Goal: Information Seeking & Learning: Find specific fact

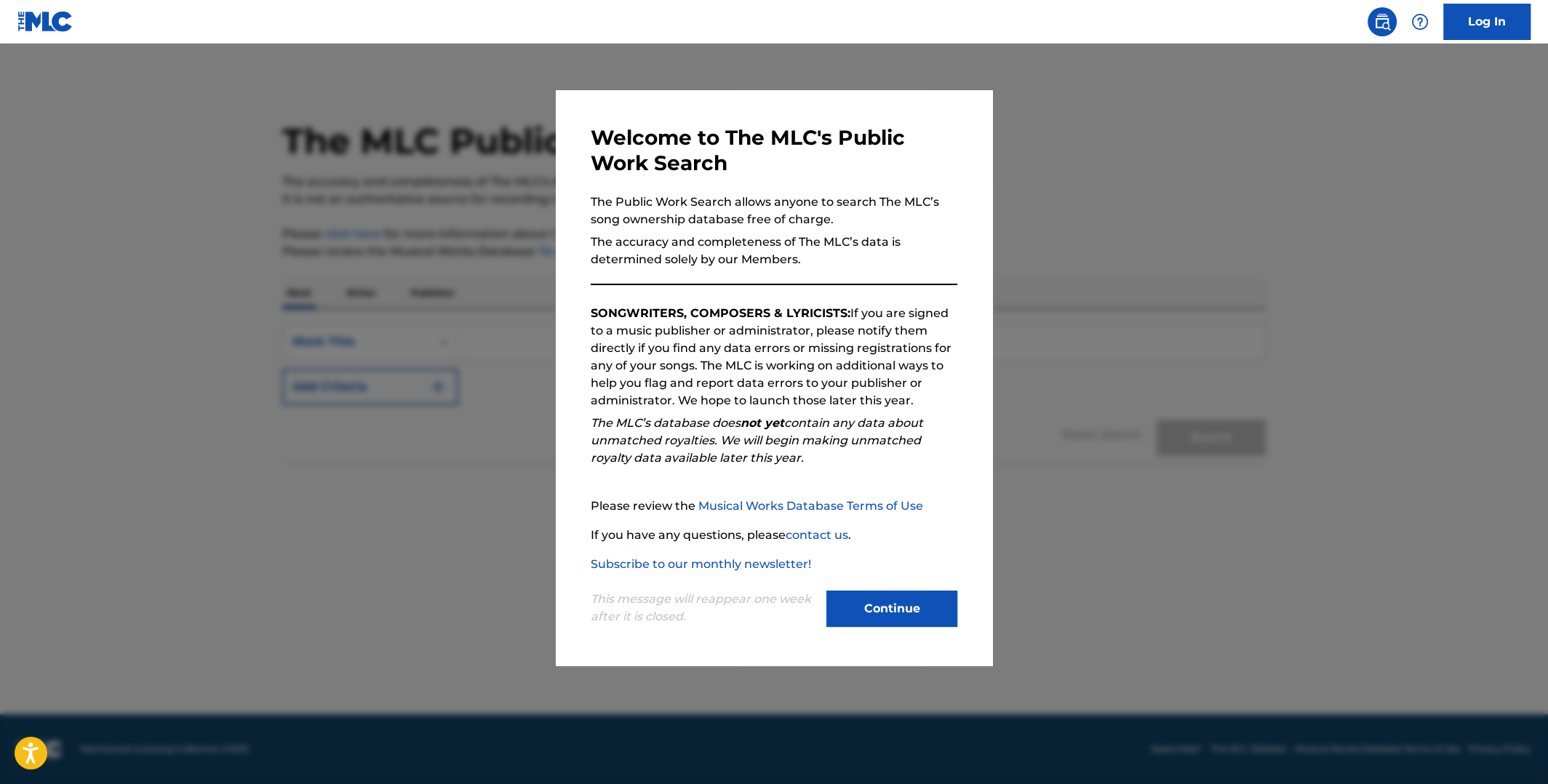
click at [898, 603] on button "Continue" at bounding box center [892, 609] width 131 height 37
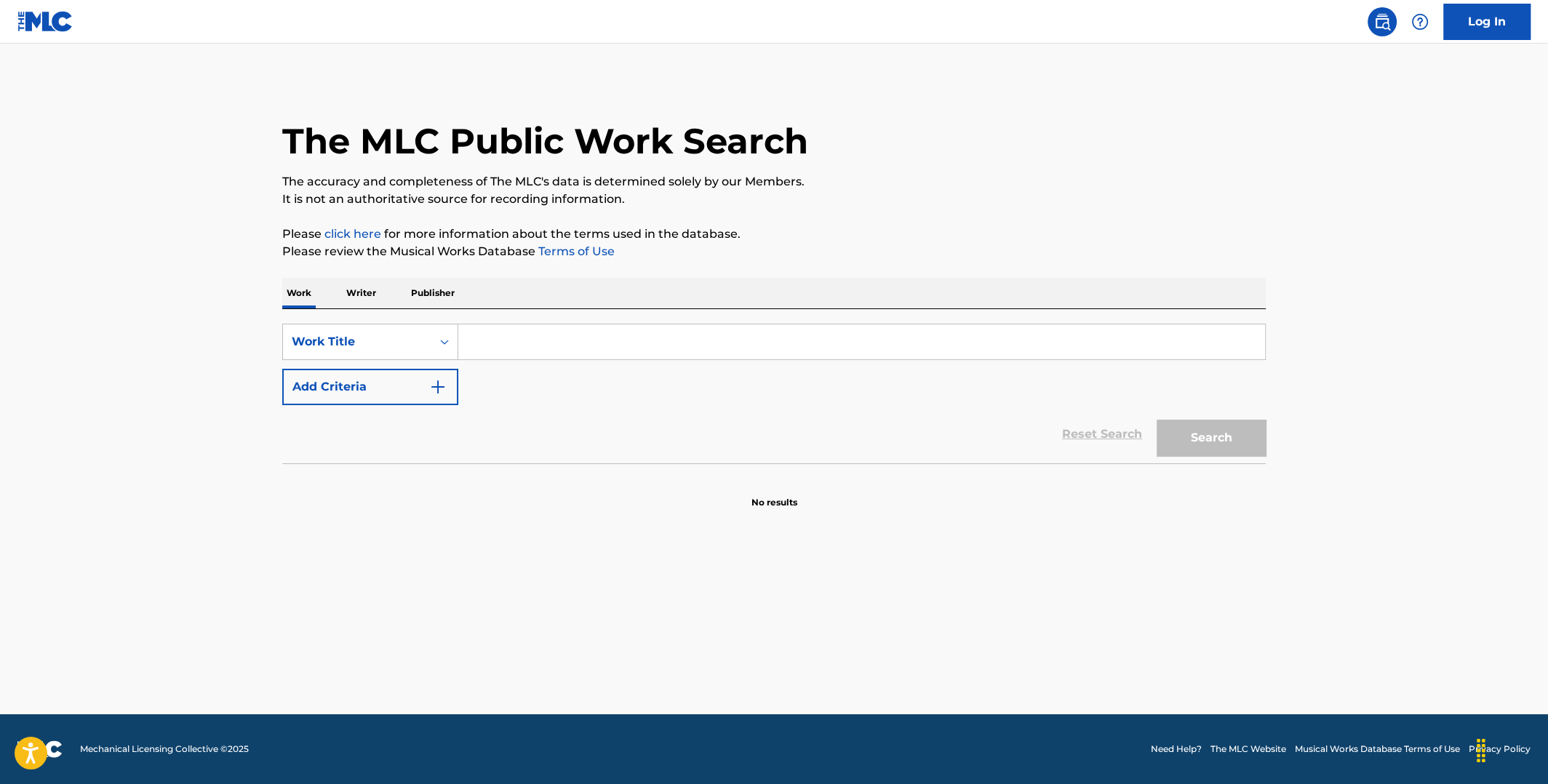
click at [599, 344] on input "Search Form" at bounding box center [862, 341] width 807 height 35
type input "golden brown"
click at [1177, 432] on button "Search" at bounding box center [1211, 438] width 109 height 37
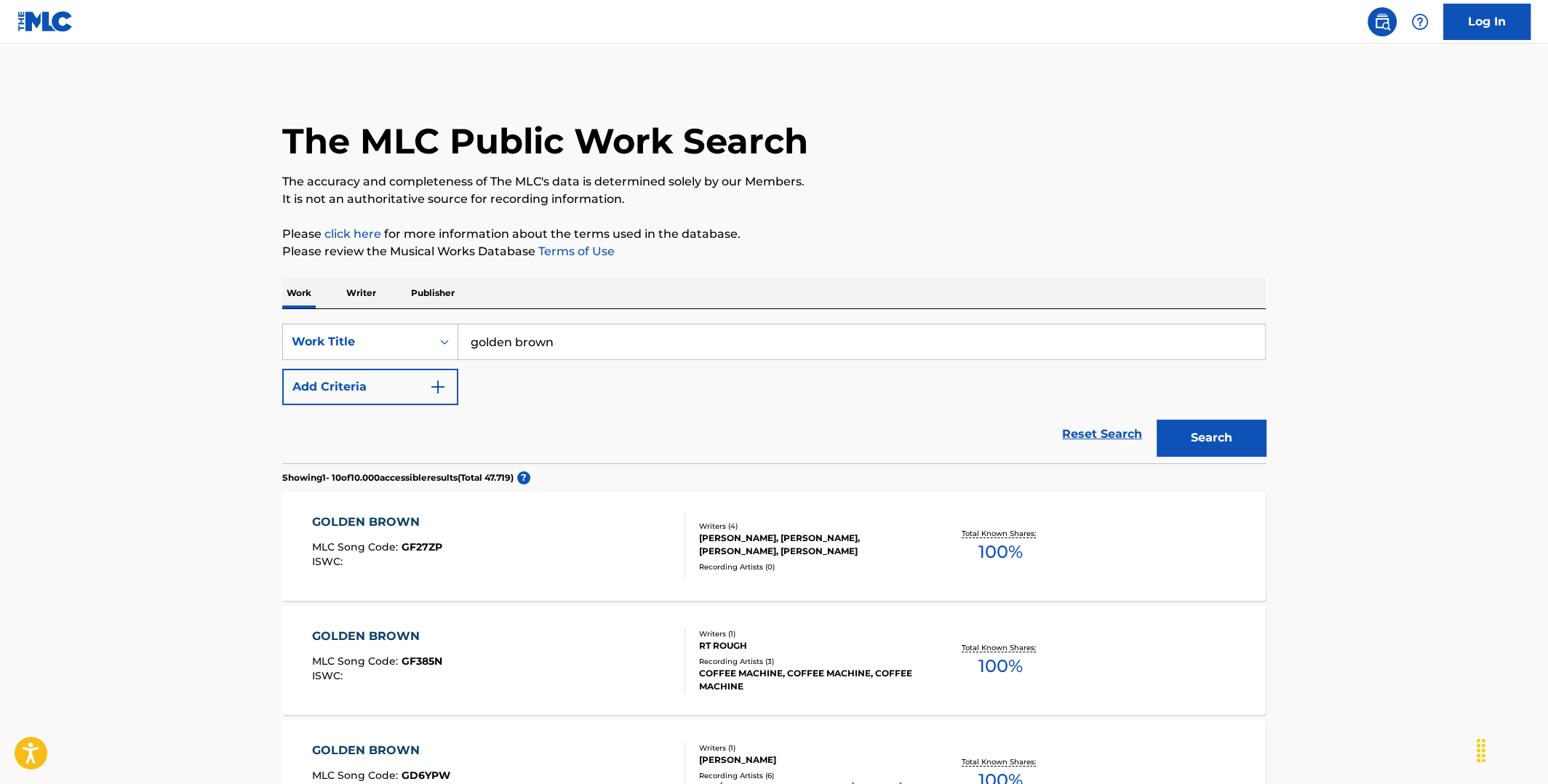
click at [443, 387] on img "Search Form" at bounding box center [438, 386] width 18 height 18
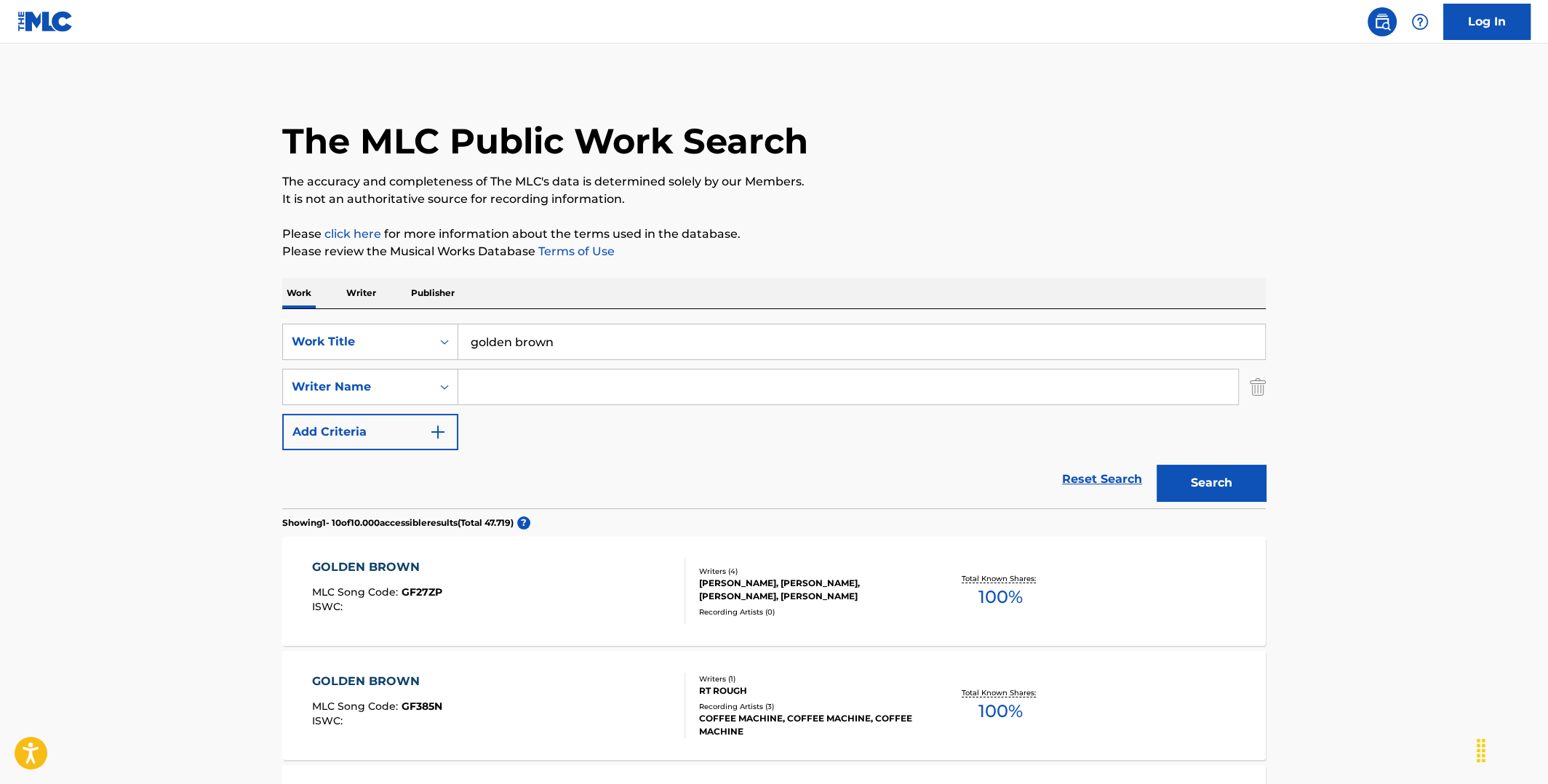
click at [529, 393] on input "Search Form" at bounding box center [848, 386] width 780 height 35
click at [543, 387] on input "Search Form" at bounding box center [848, 386] width 780 height 35
click at [1157, 465] on button "Search" at bounding box center [1211, 483] width 109 height 37
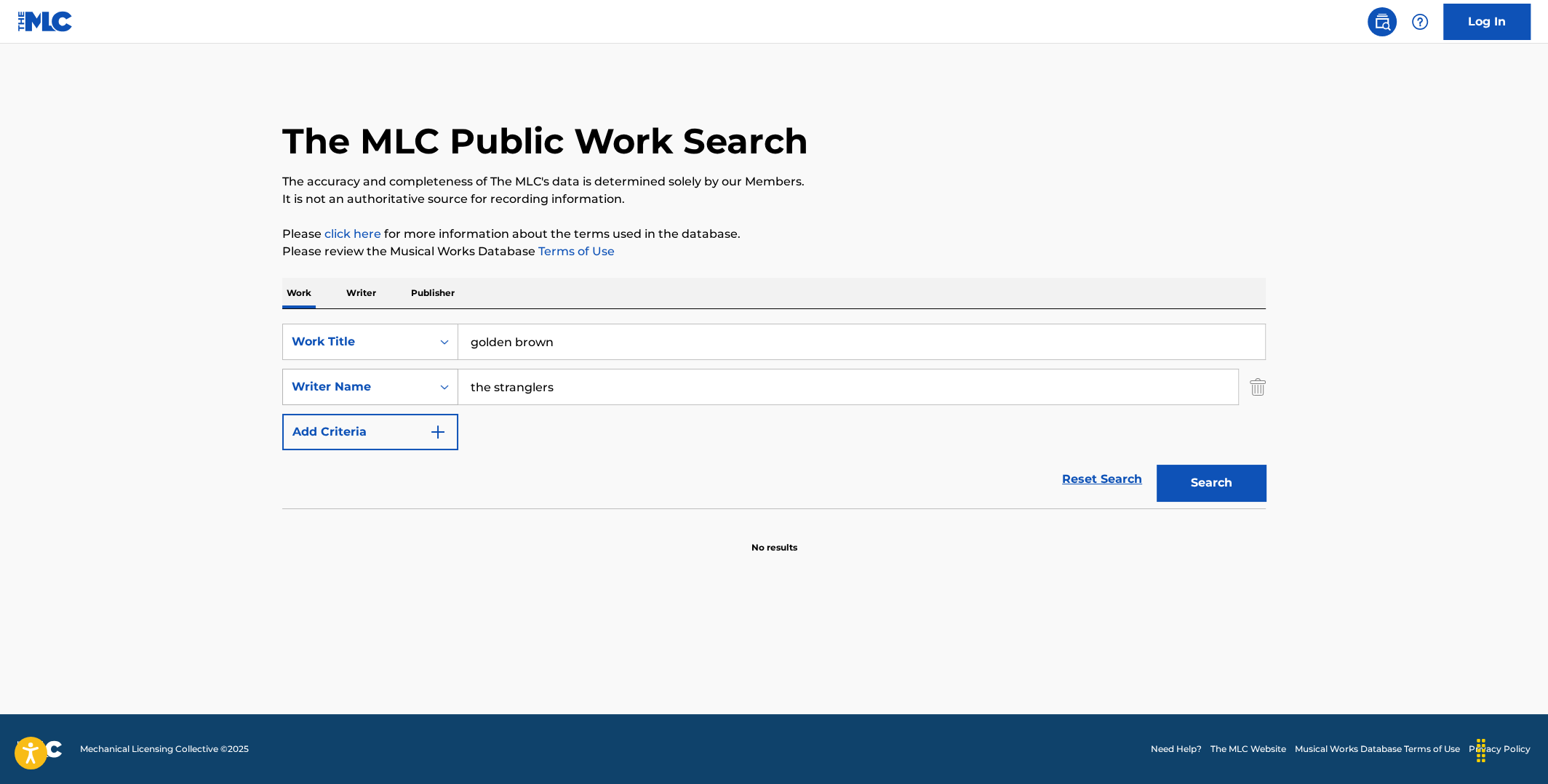
drag, startPoint x: 561, startPoint y: 384, endPoint x: 454, endPoint y: 390, distance: 107.2
click at [454, 390] on div "SearchWithCriteria6df3bc43-6c85-4a40-9103-27d781ca42b6 Writer Name the strangle…" at bounding box center [774, 386] width 984 height 37
type input "greenfield"
click at [1157, 465] on button "Search" at bounding box center [1211, 483] width 109 height 37
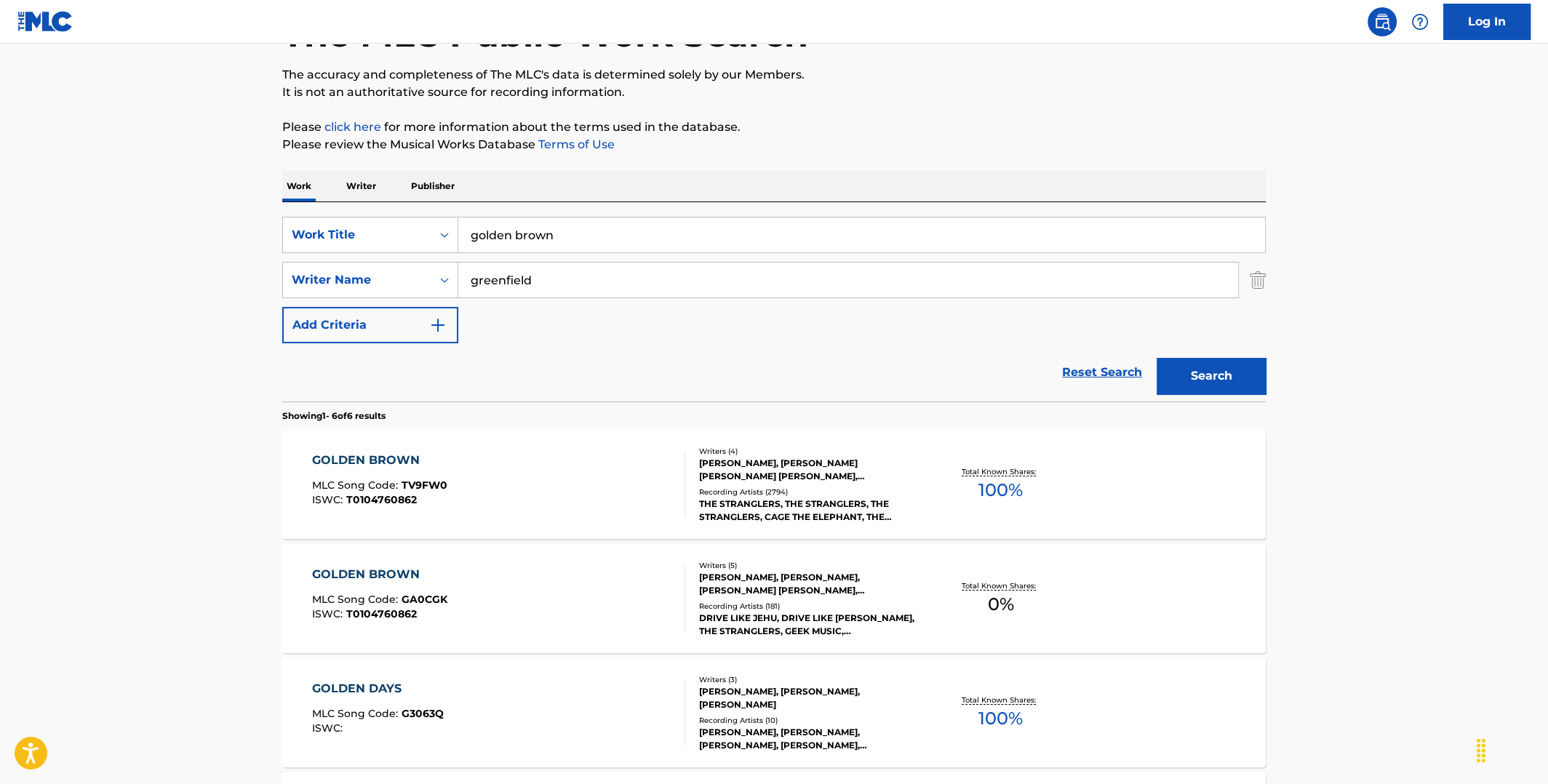
scroll to position [144, 0]
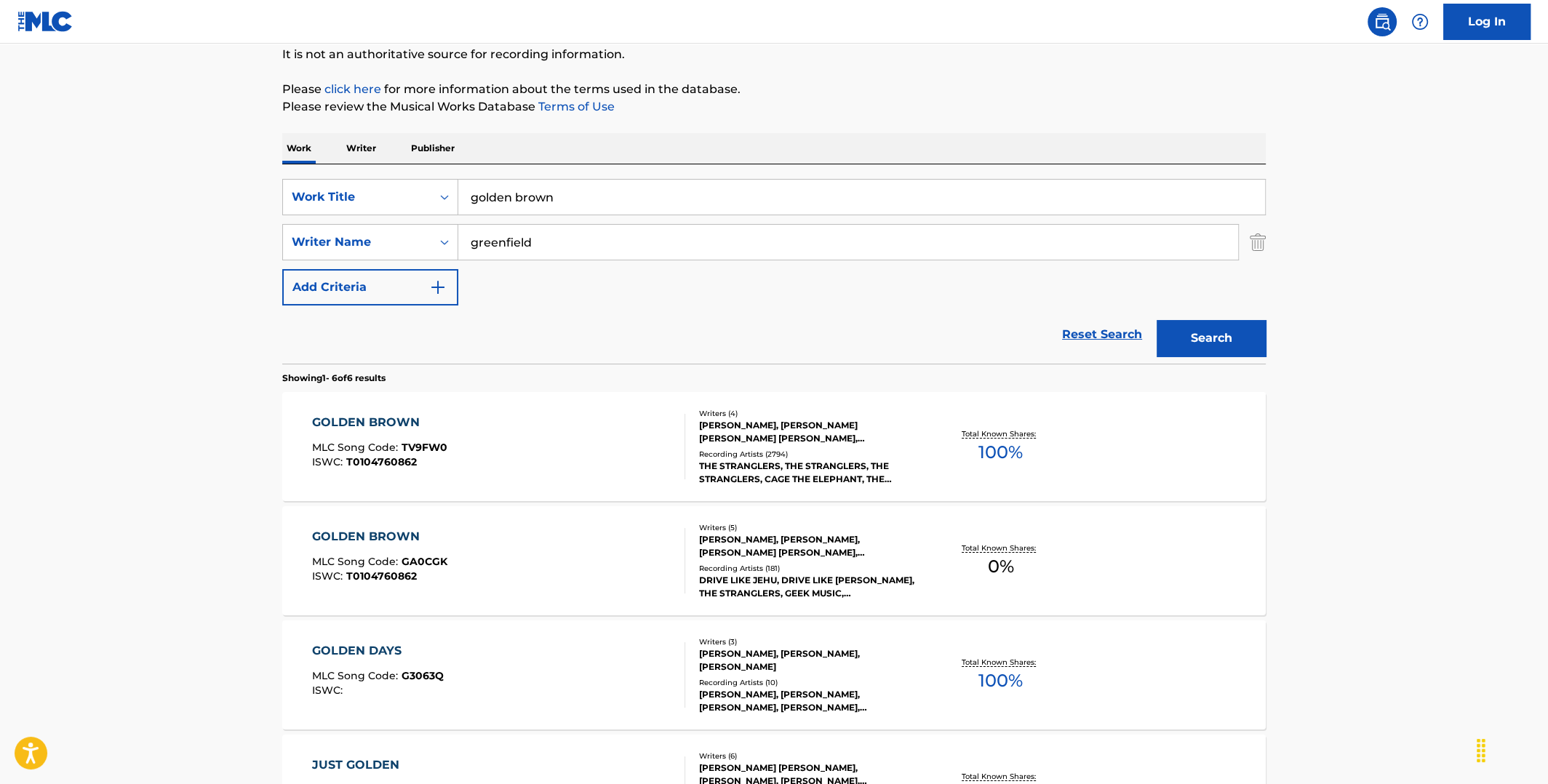
click at [995, 456] on span "100 %" at bounding box center [1000, 452] width 44 height 26
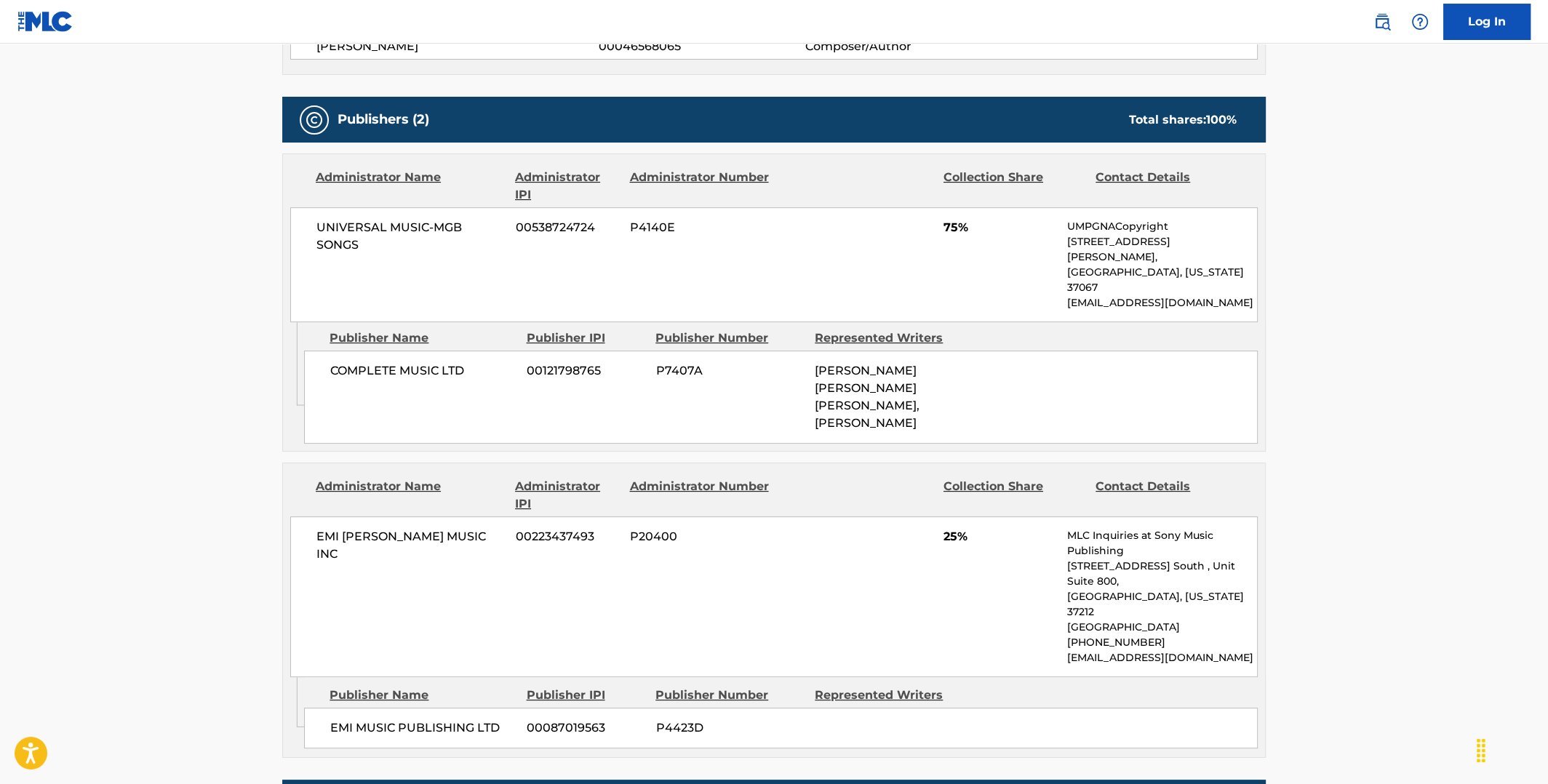
scroll to position [654, 0]
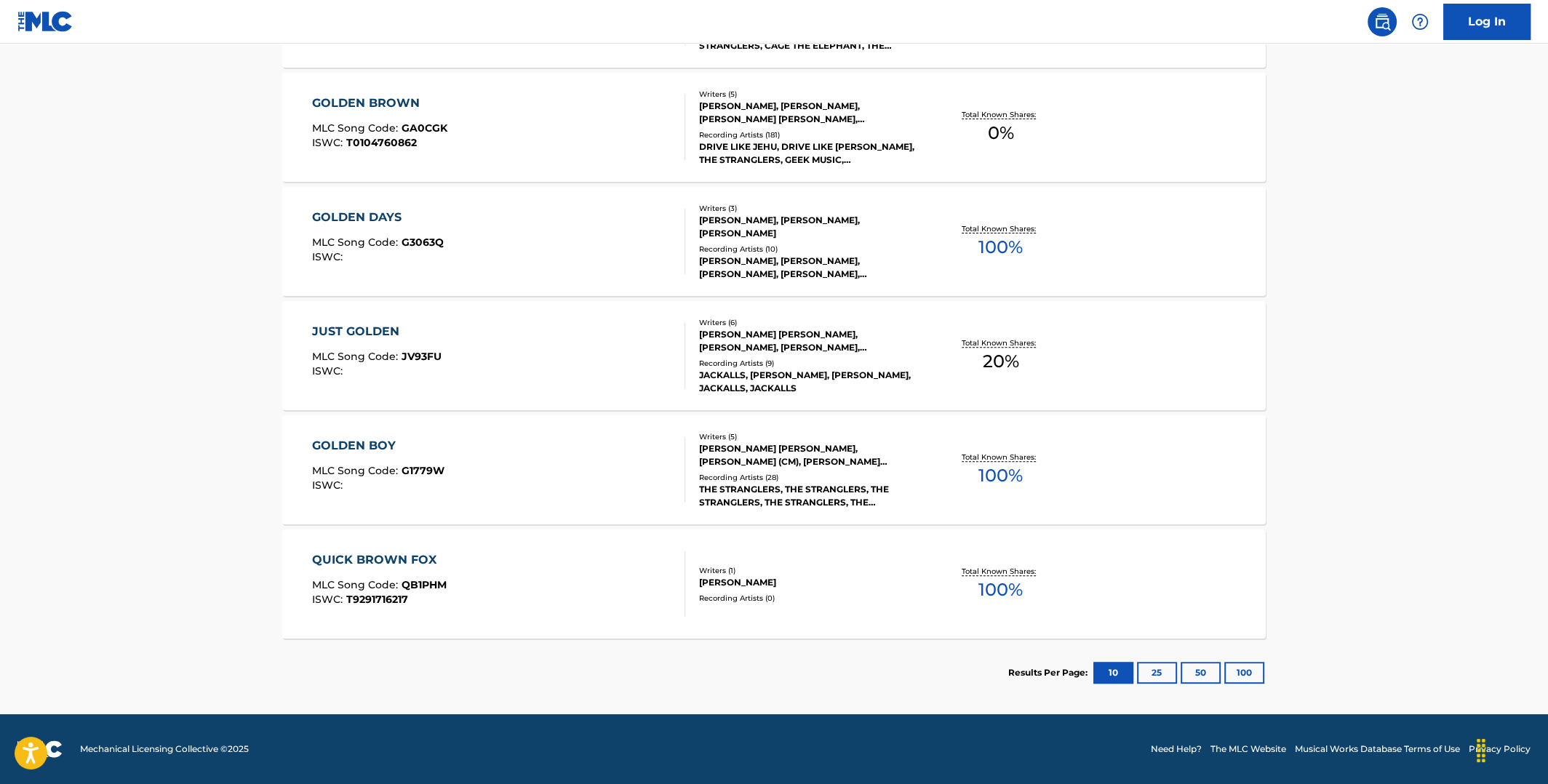
scroll to position [144, 0]
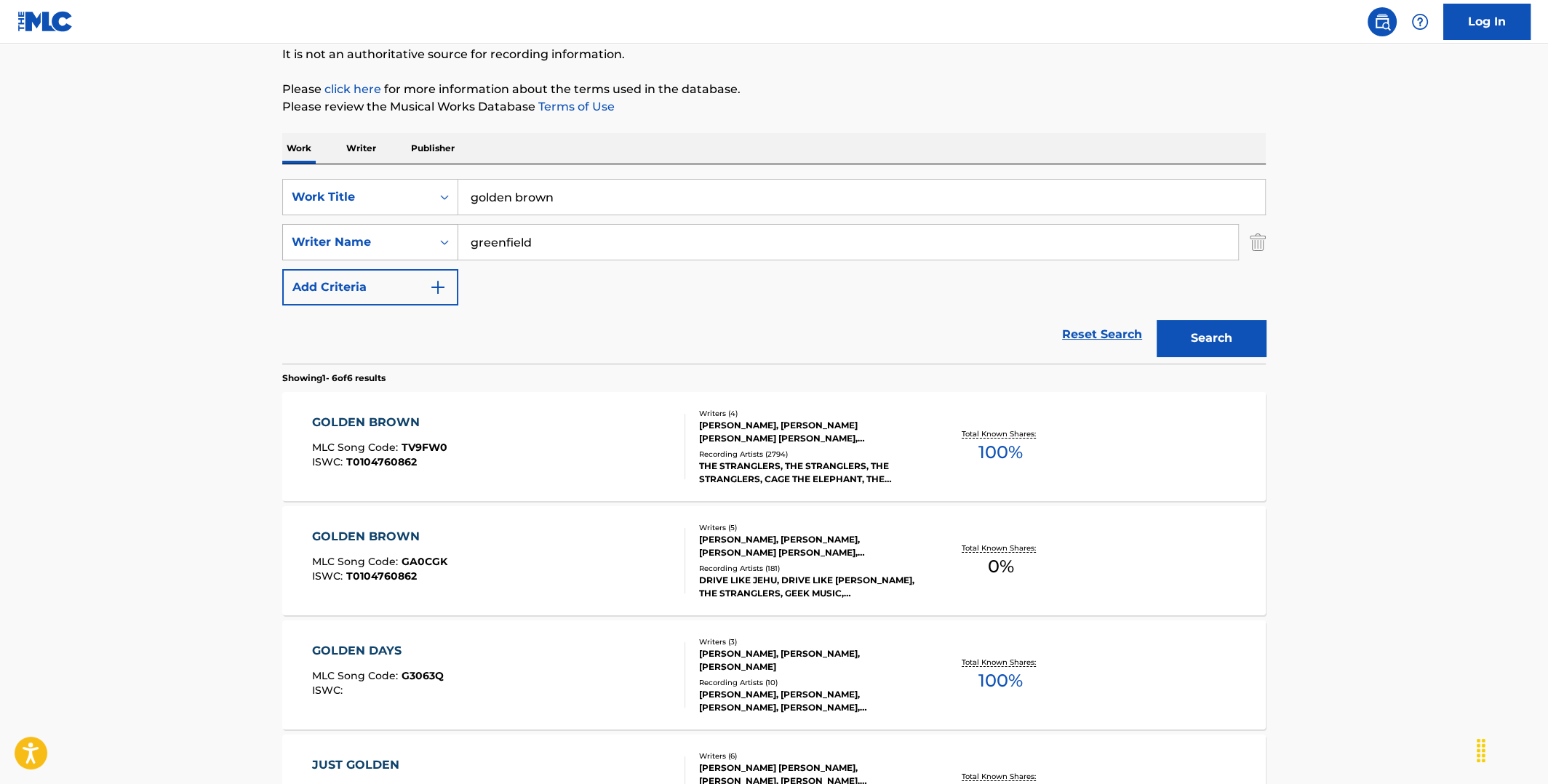
drag, startPoint x: 548, startPoint y: 246, endPoint x: 417, endPoint y: 243, distance: 131.0
click at [417, 243] on div "SearchWithCriteria6df3bc43-6c85-4a40-9103-27d781ca42b6 Writer Name greenfield" at bounding box center [774, 242] width 984 height 37
type input "[PERSON_NAME]"
drag, startPoint x: 530, startPoint y: 190, endPoint x: 448, endPoint y: 176, distance: 83.2
click at [446, 182] on div "SearchWithCriteria589d5da7-bfc5-4ede-b3bd-cca550dcb7df Work Title golden brown" at bounding box center [774, 197] width 984 height 37
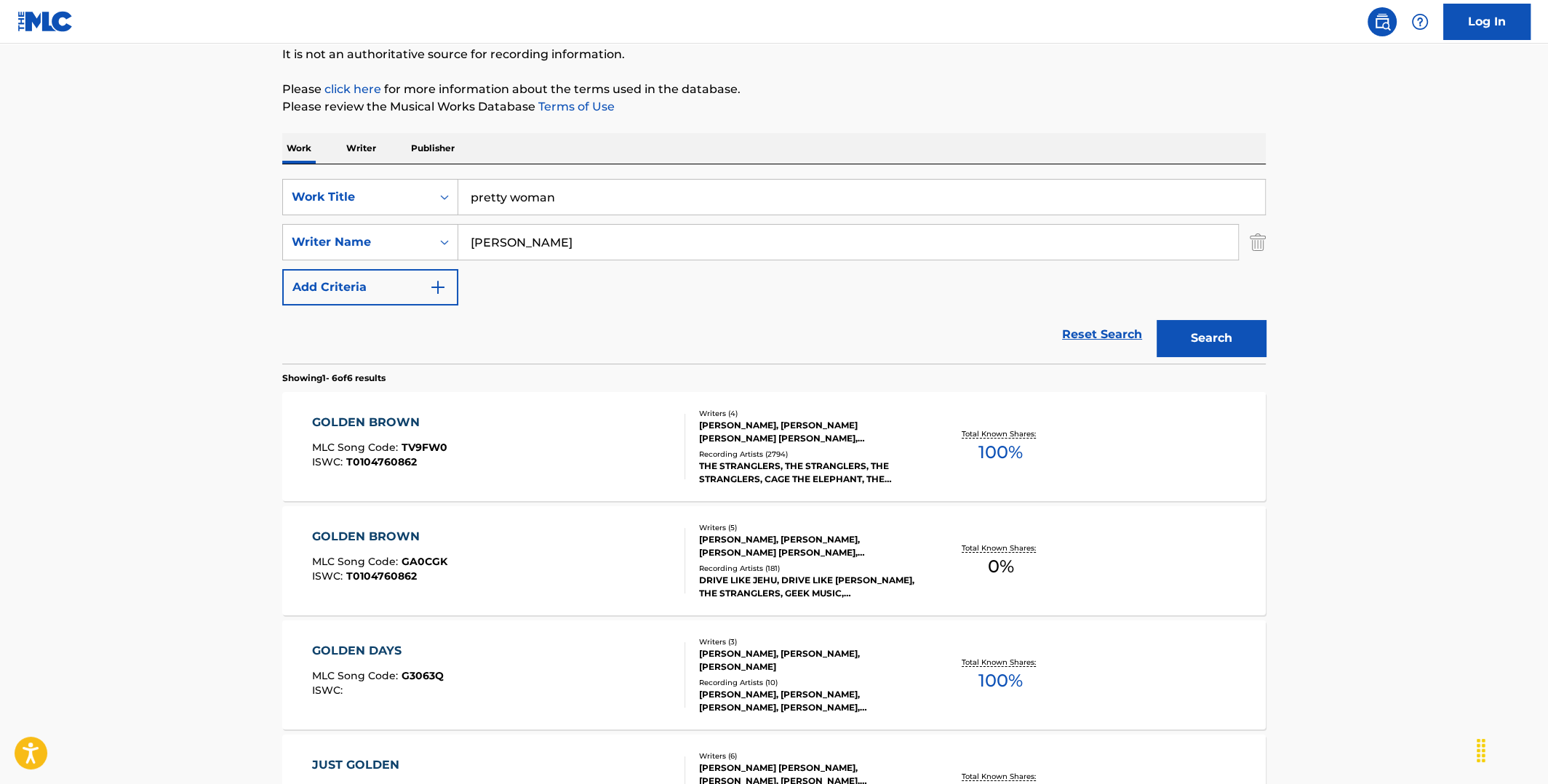
click at [1157, 320] on button "Search" at bounding box center [1211, 338] width 109 height 37
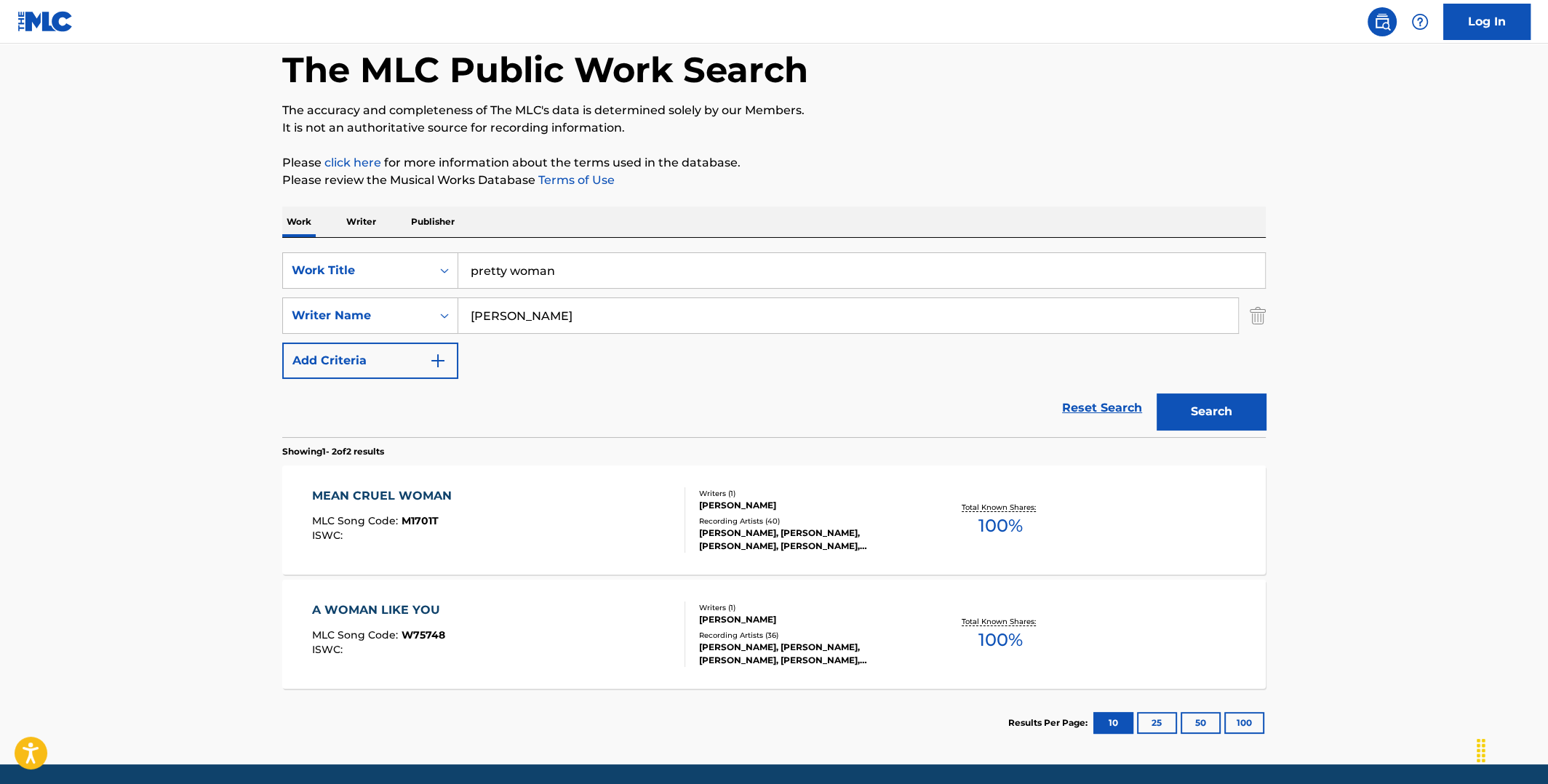
scroll to position [120, 0]
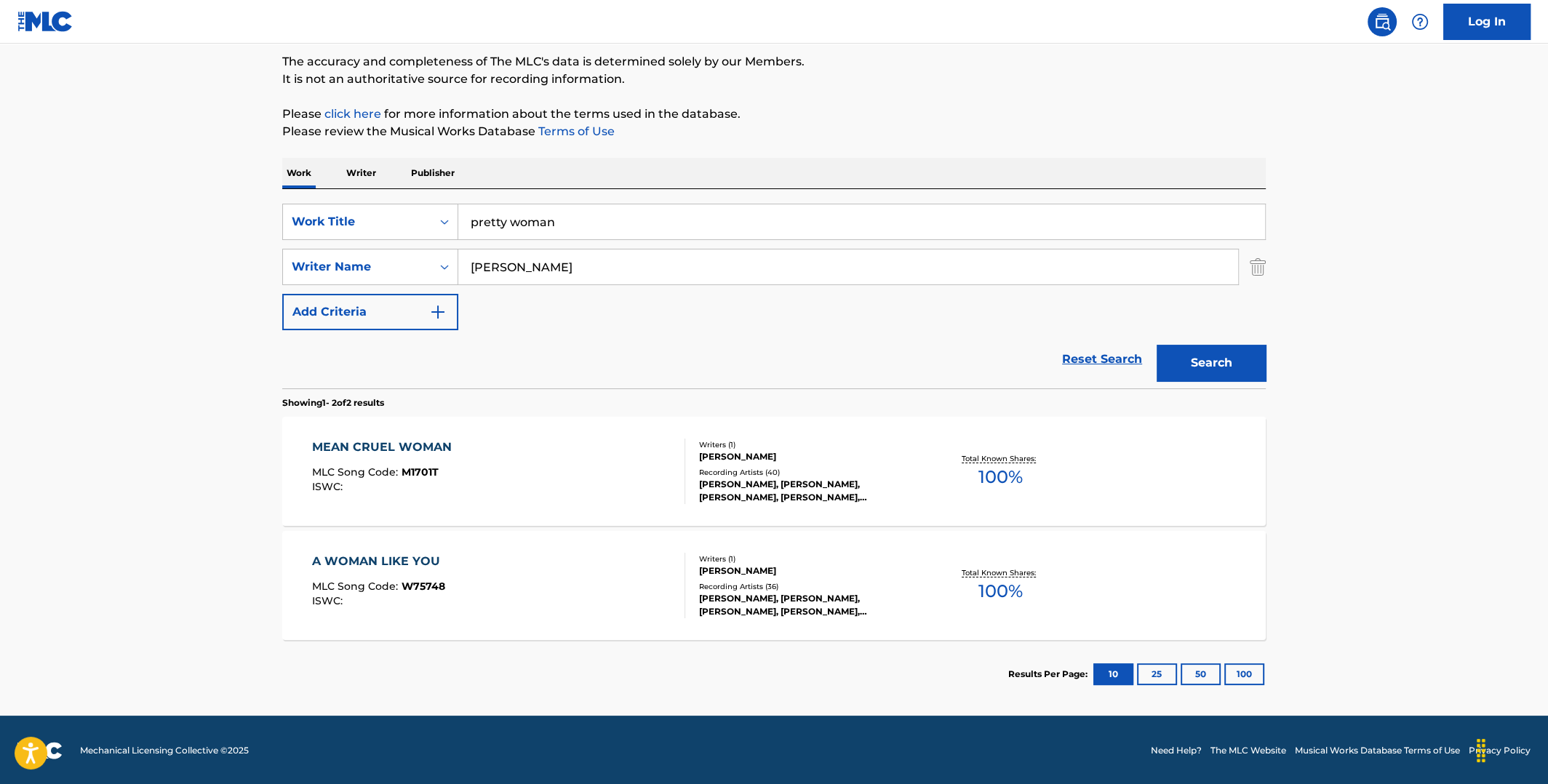
click at [467, 219] on input "pretty woman" at bounding box center [862, 221] width 807 height 35
type input "oh pretty woman"
click at [1157, 345] on button "Search" at bounding box center [1211, 363] width 109 height 37
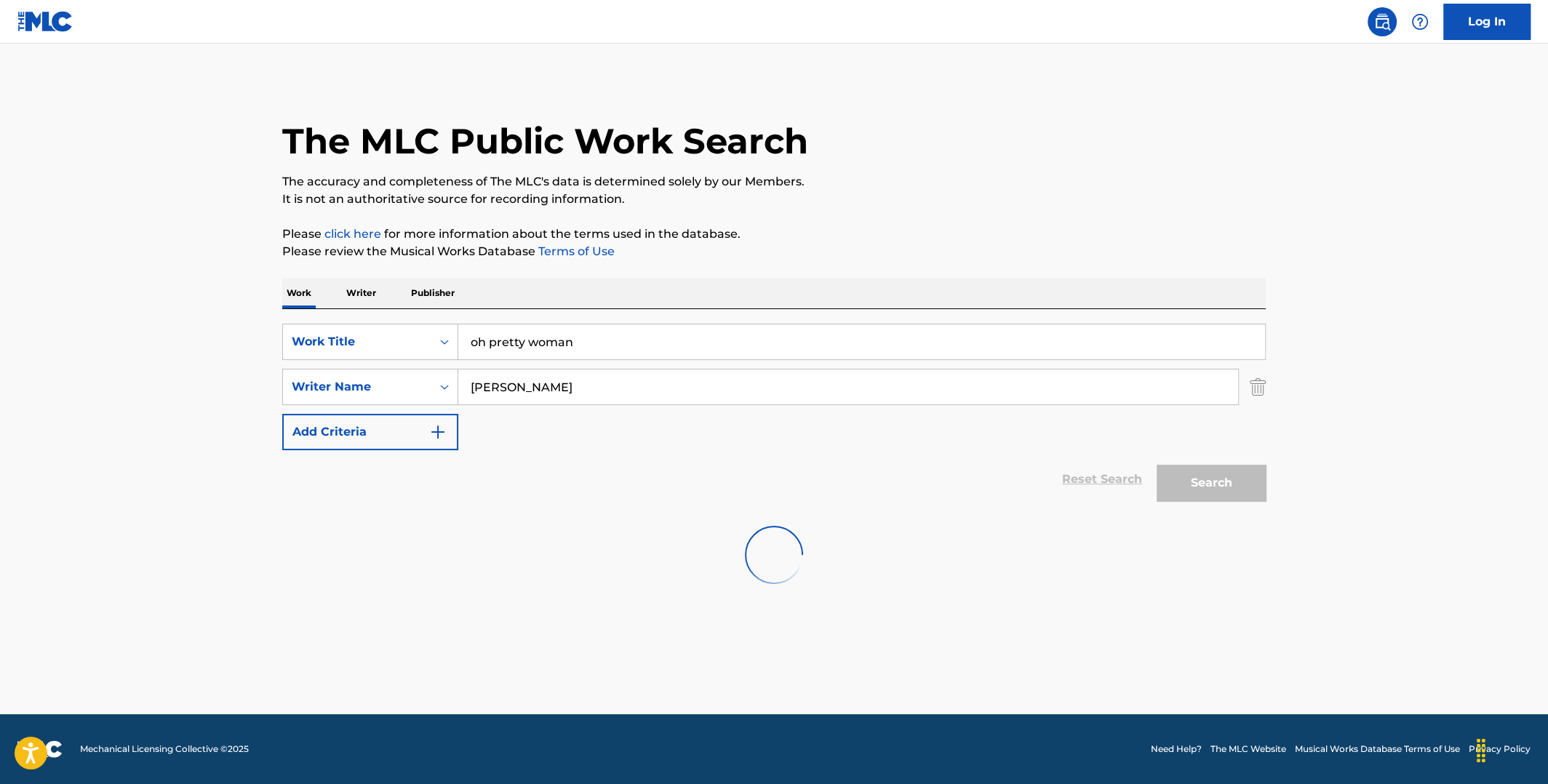
scroll to position [0, 0]
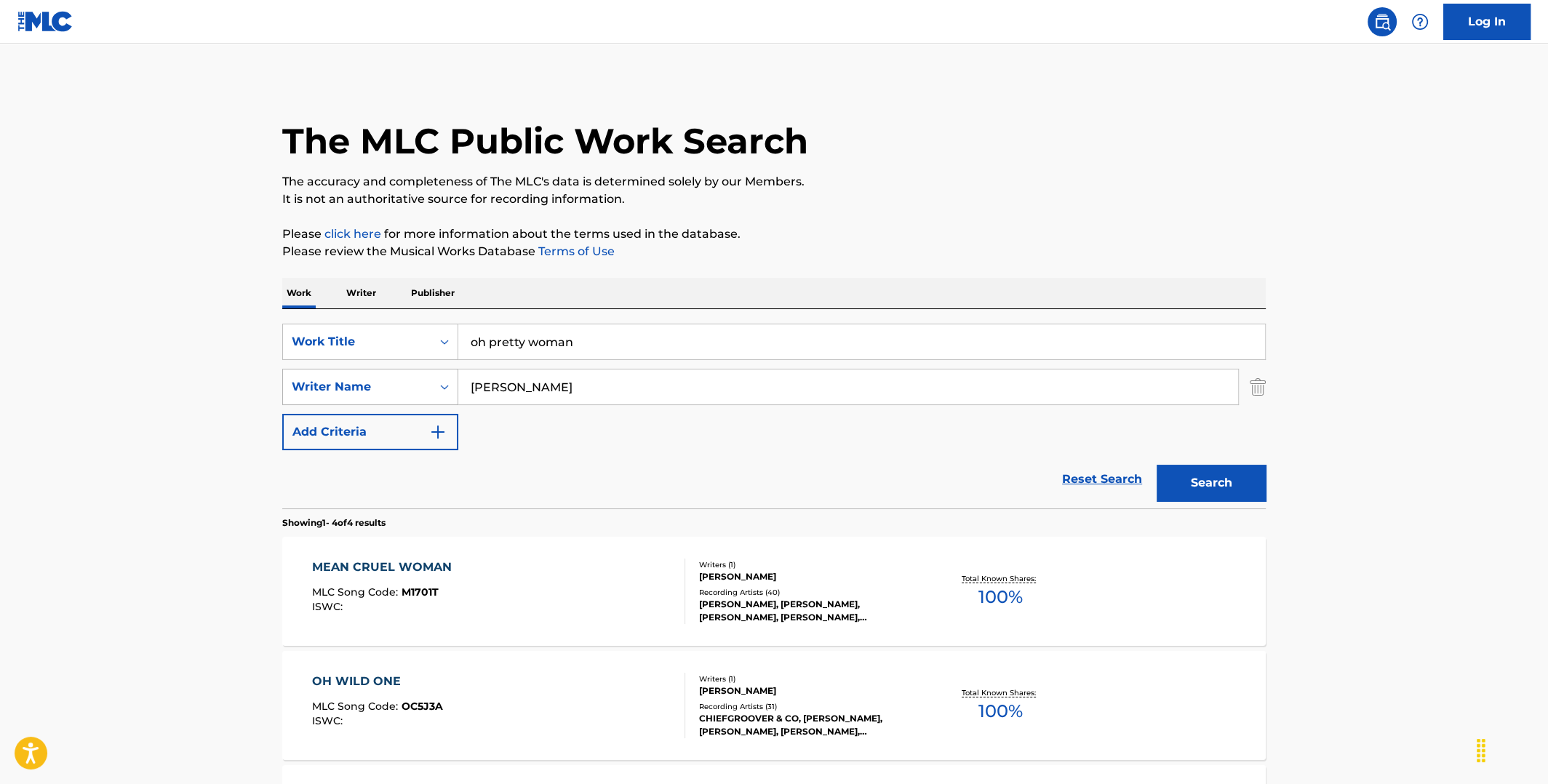
drag, startPoint x: 554, startPoint y: 390, endPoint x: 400, endPoint y: 398, distance: 154.2
click at [400, 398] on div "SearchWithCriteria6df3bc43-6c85-4a40-9103-27d781ca42b6 Writer Name [PERSON_NAME]" at bounding box center [774, 386] width 984 height 37
click at [1157, 465] on button "Search" at bounding box center [1211, 483] width 109 height 37
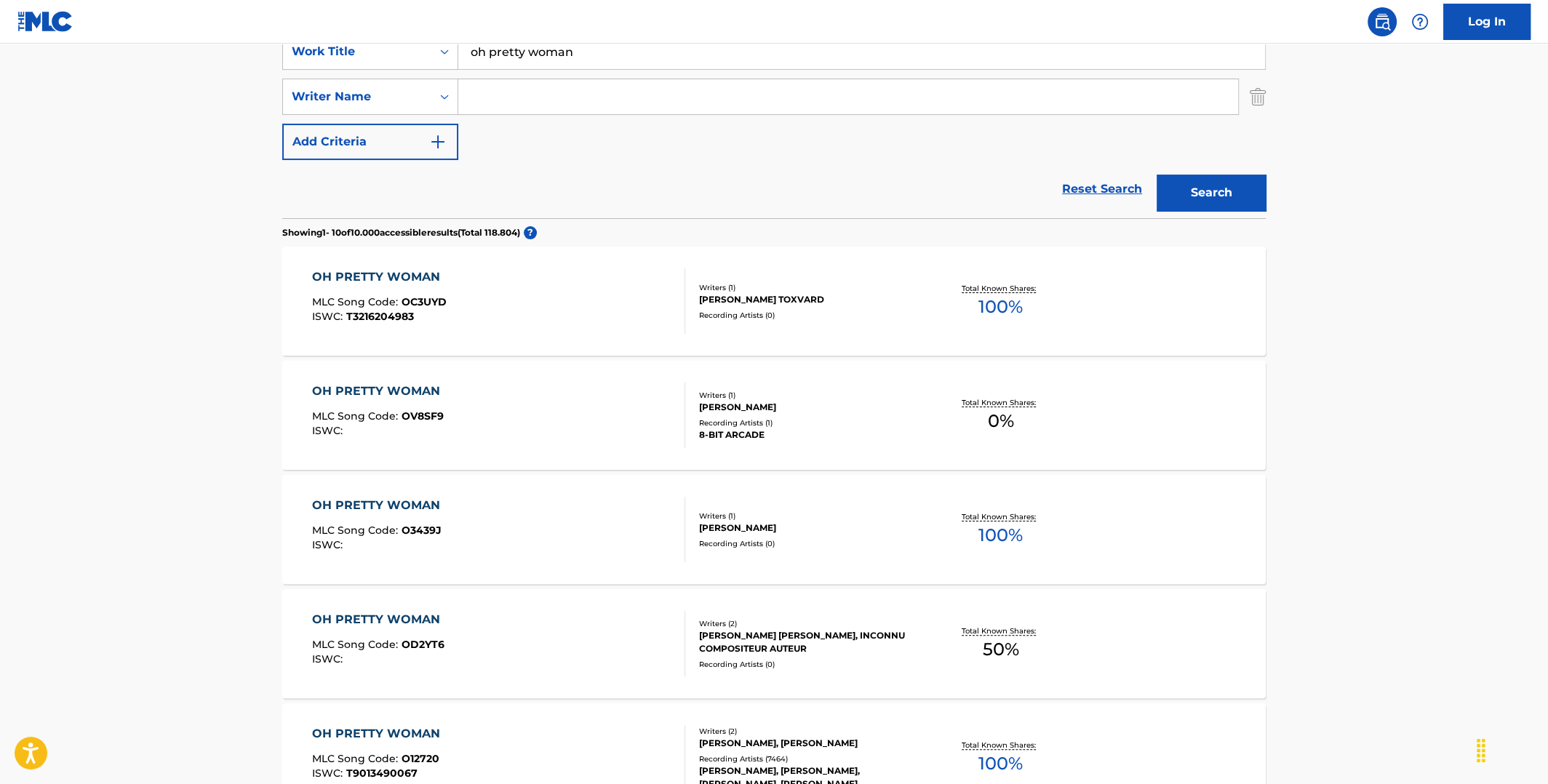
scroll to position [363, 0]
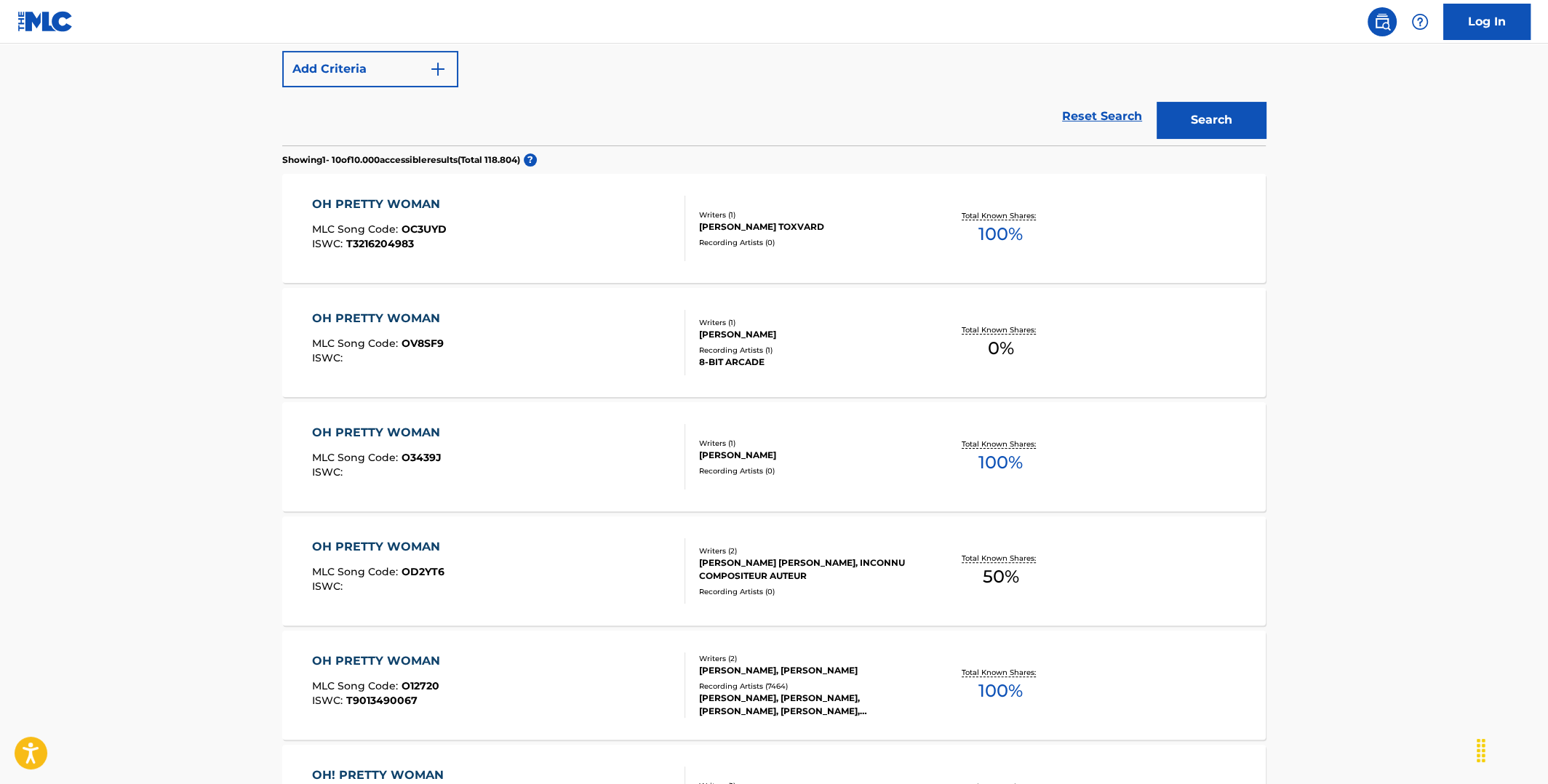
click at [767, 692] on div "[PERSON_NAME], [PERSON_NAME], [PERSON_NAME], [PERSON_NAME], [PERSON_NAME]" at bounding box center [809, 705] width 220 height 26
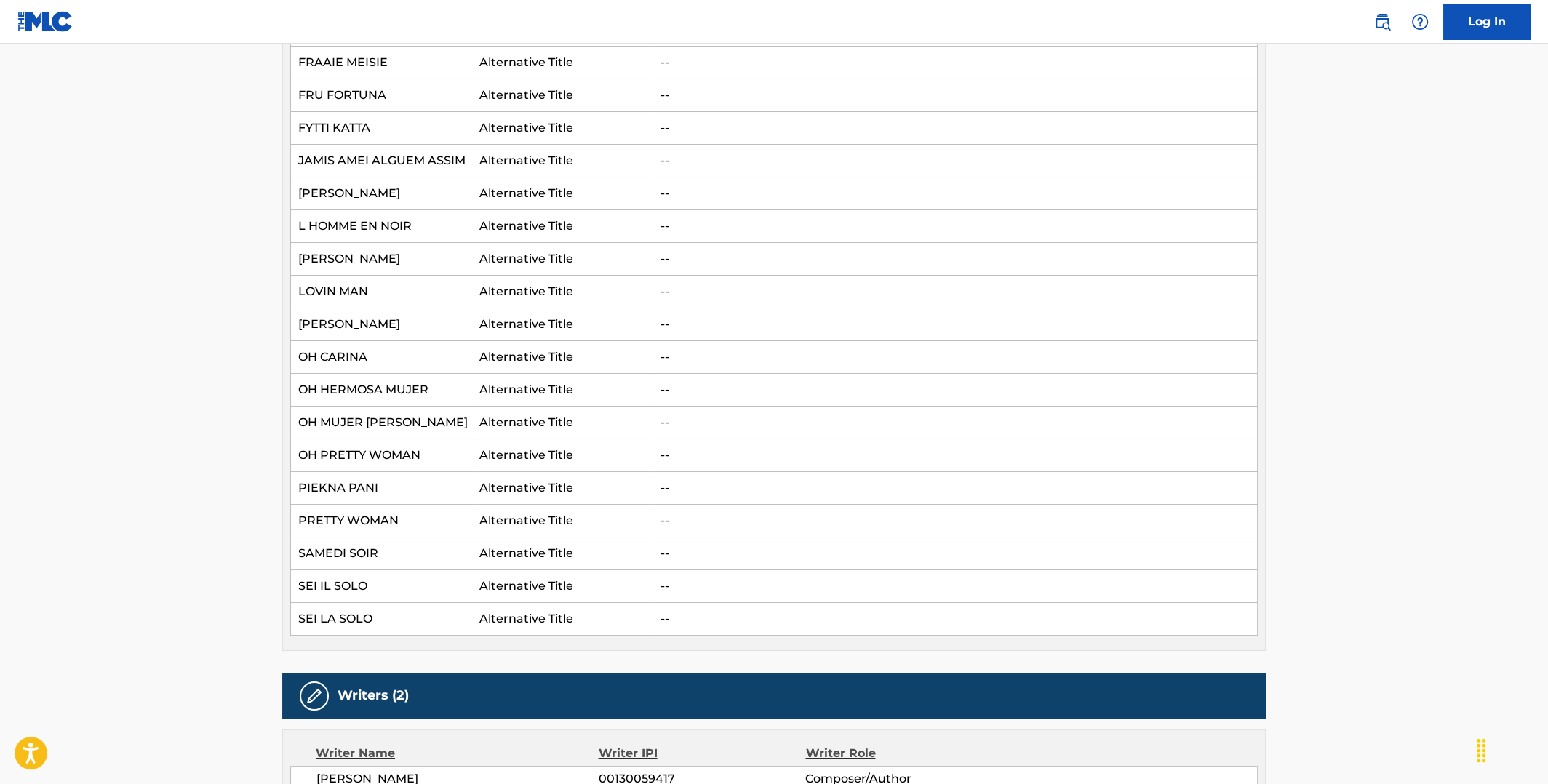
scroll to position [436, 0]
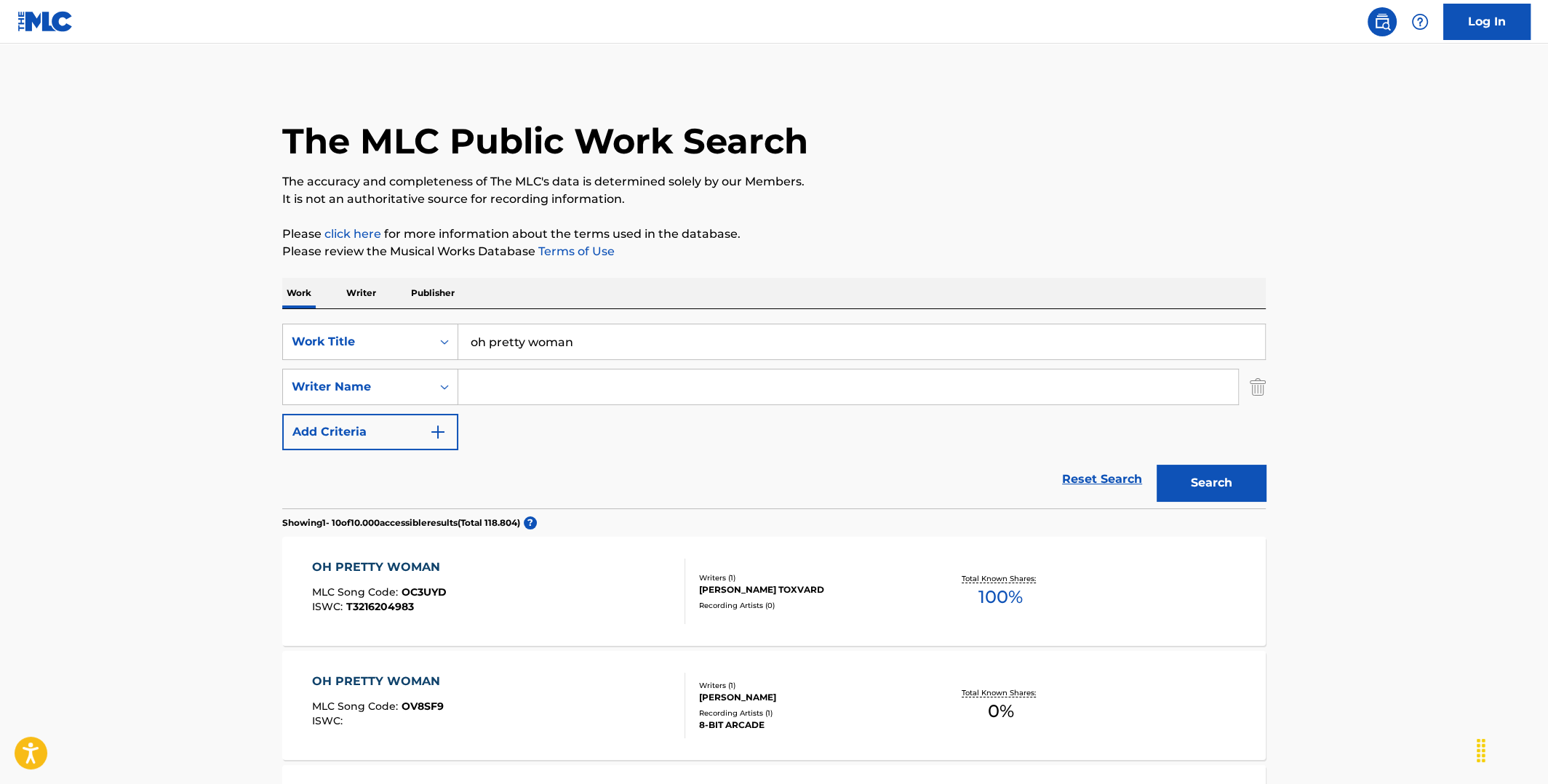
click at [543, 385] on input "Search Form" at bounding box center [848, 386] width 780 height 35
paste input "[PERSON_NAME]"
click at [1253, 482] on button "Search" at bounding box center [1211, 483] width 109 height 37
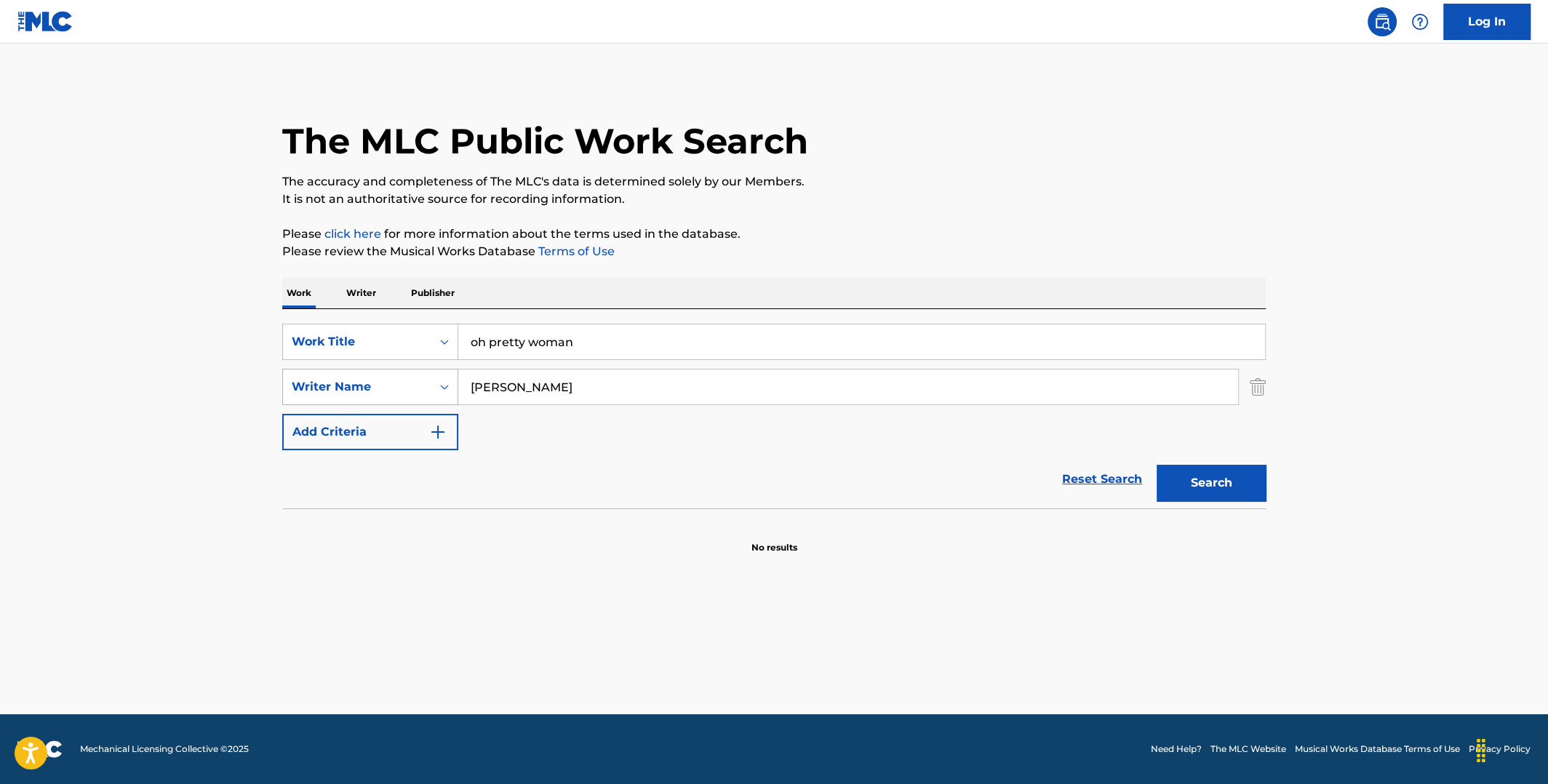
drag, startPoint x: 537, startPoint y: 385, endPoint x: 363, endPoint y: 387, distance: 174.0
click at [363, 387] on div "SearchWithCriteria6df3bc43-6c85-4a40-9103-27d781ca42b6 Writer Name [PERSON_NAME]" at bounding box center [774, 386] width 984 height 37
type input "[PERSON_NAME]"
click at [1157, 465] on button "Search" at bounding box center [1211, 483] width 109 height 37
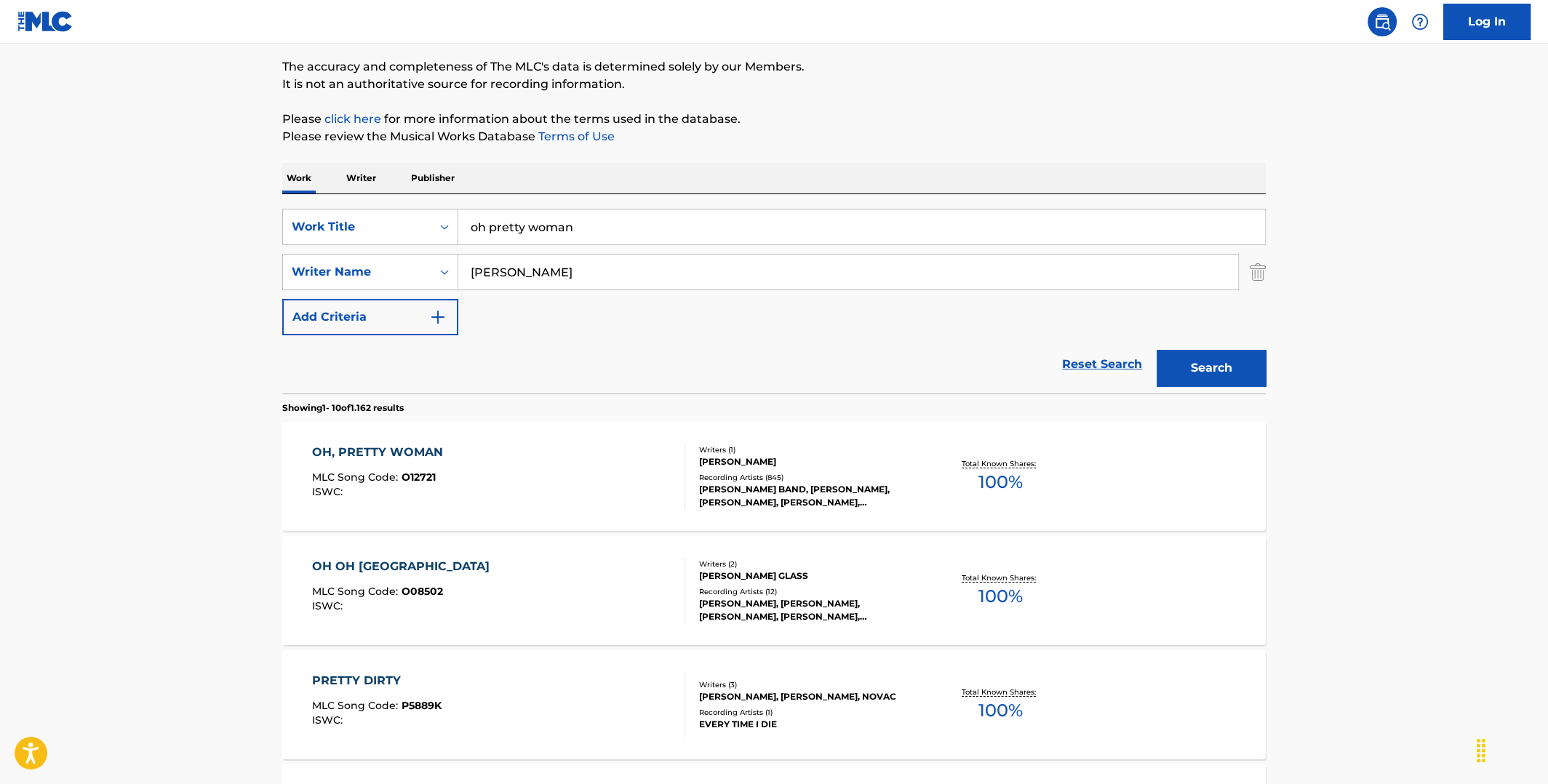
scroll to position [144, 0]
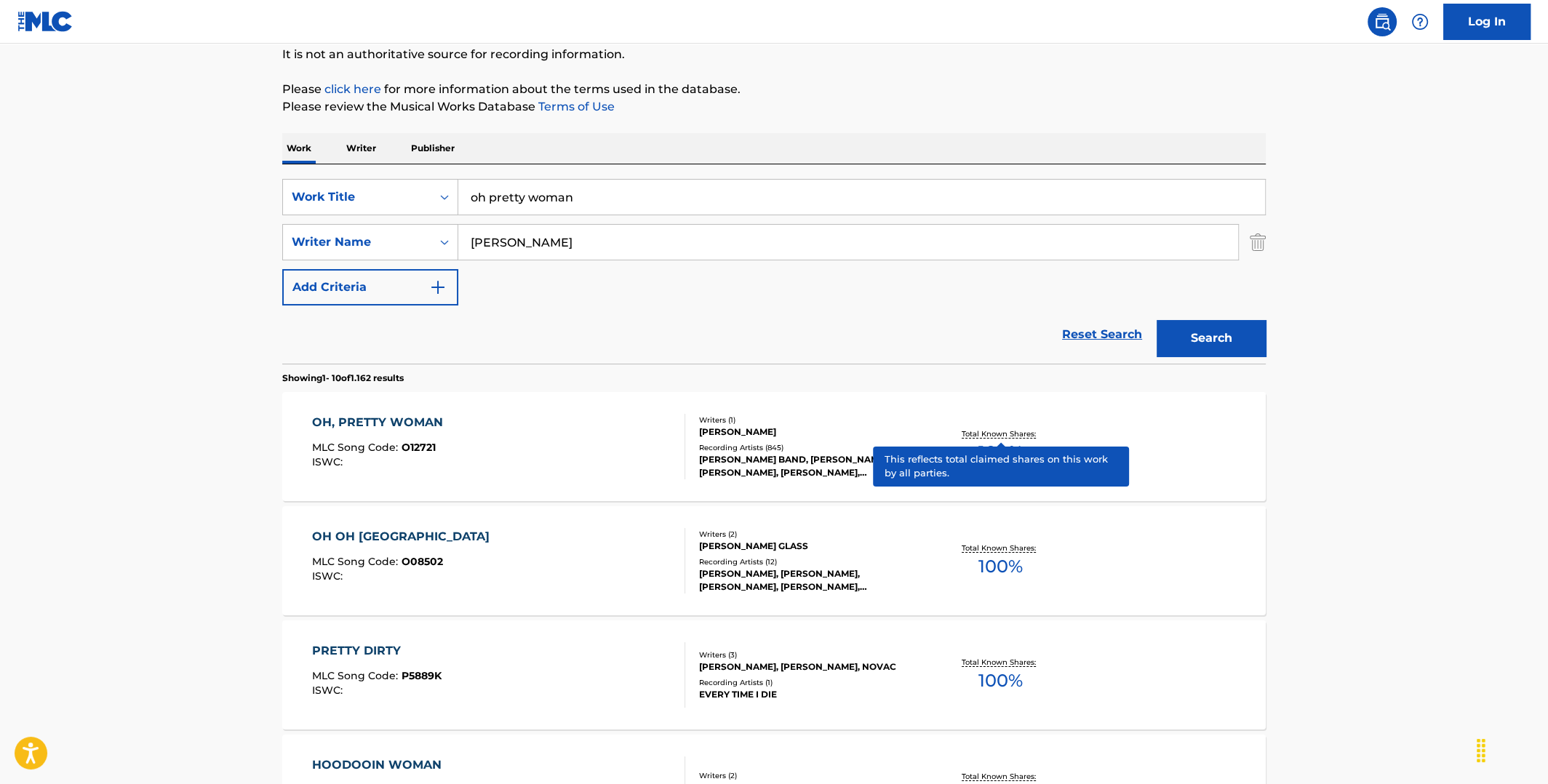
click at [991, 431] on p "Total Known Shares:" at bounding box center [1000, 434] width 78 height 11
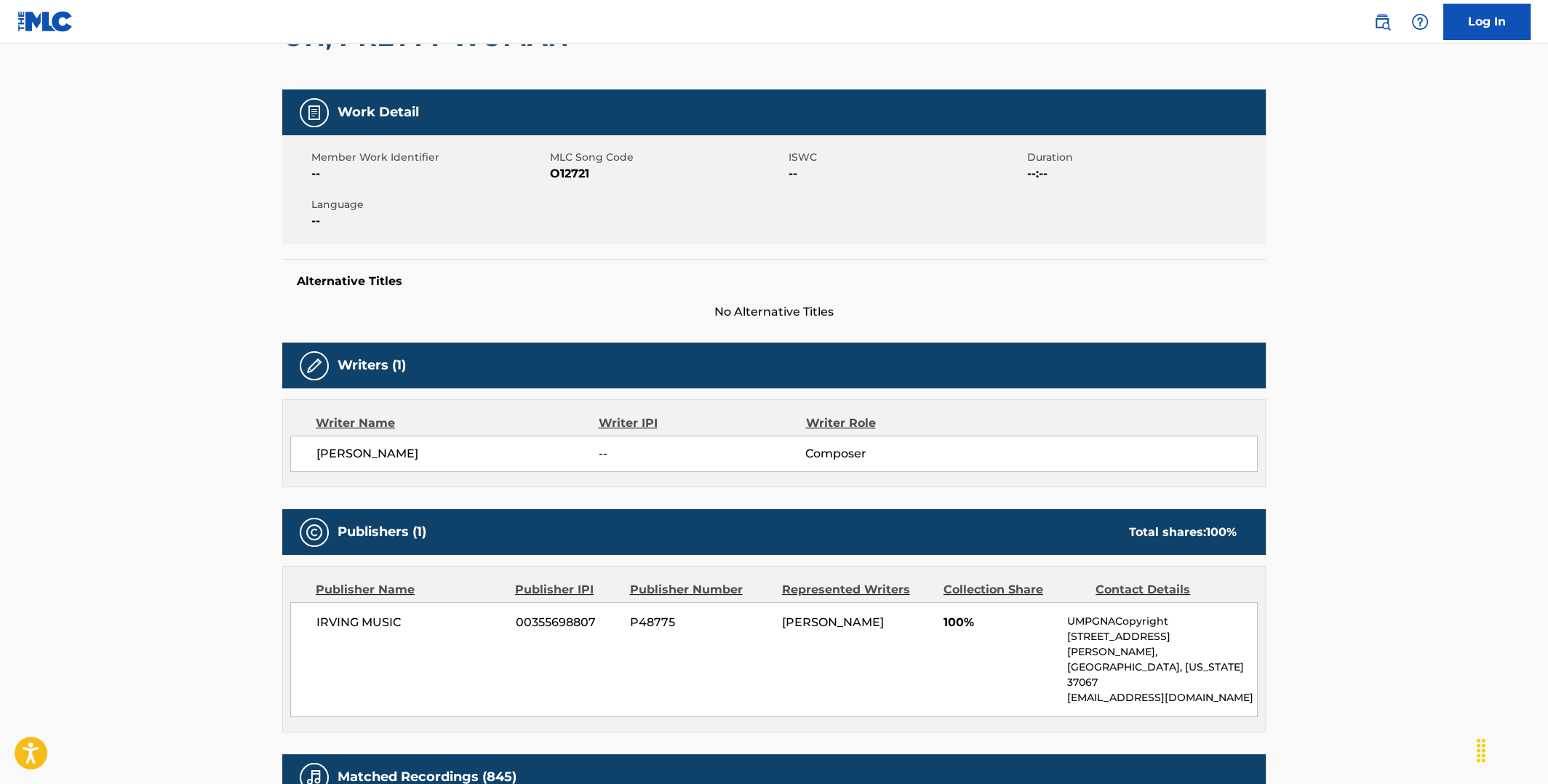
scroll to position [336, 0]
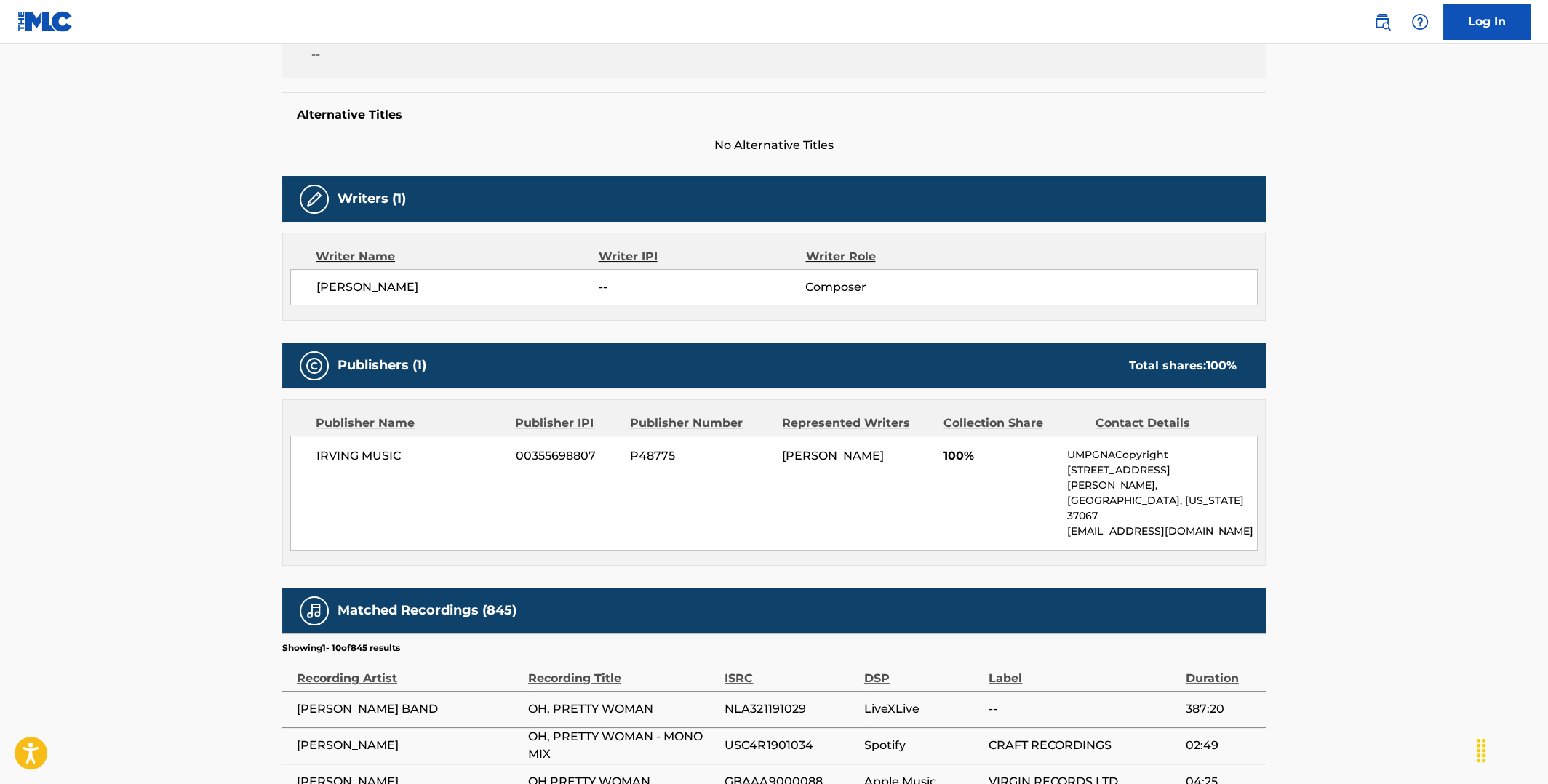
drag, startPoint x: 873, startPoint y: 446, endPoint x: 781, endPoint y: 452, distance: 92.2
click at [781, 452] on div "IRVING MUSIC 00355698807 P48775 [PERSON_NAME] 100% UMPGNACopyright [STREET_ADDR…" at bounding box center [774, 493] width 968 height 115
copy span "[PERSON_NAME]"
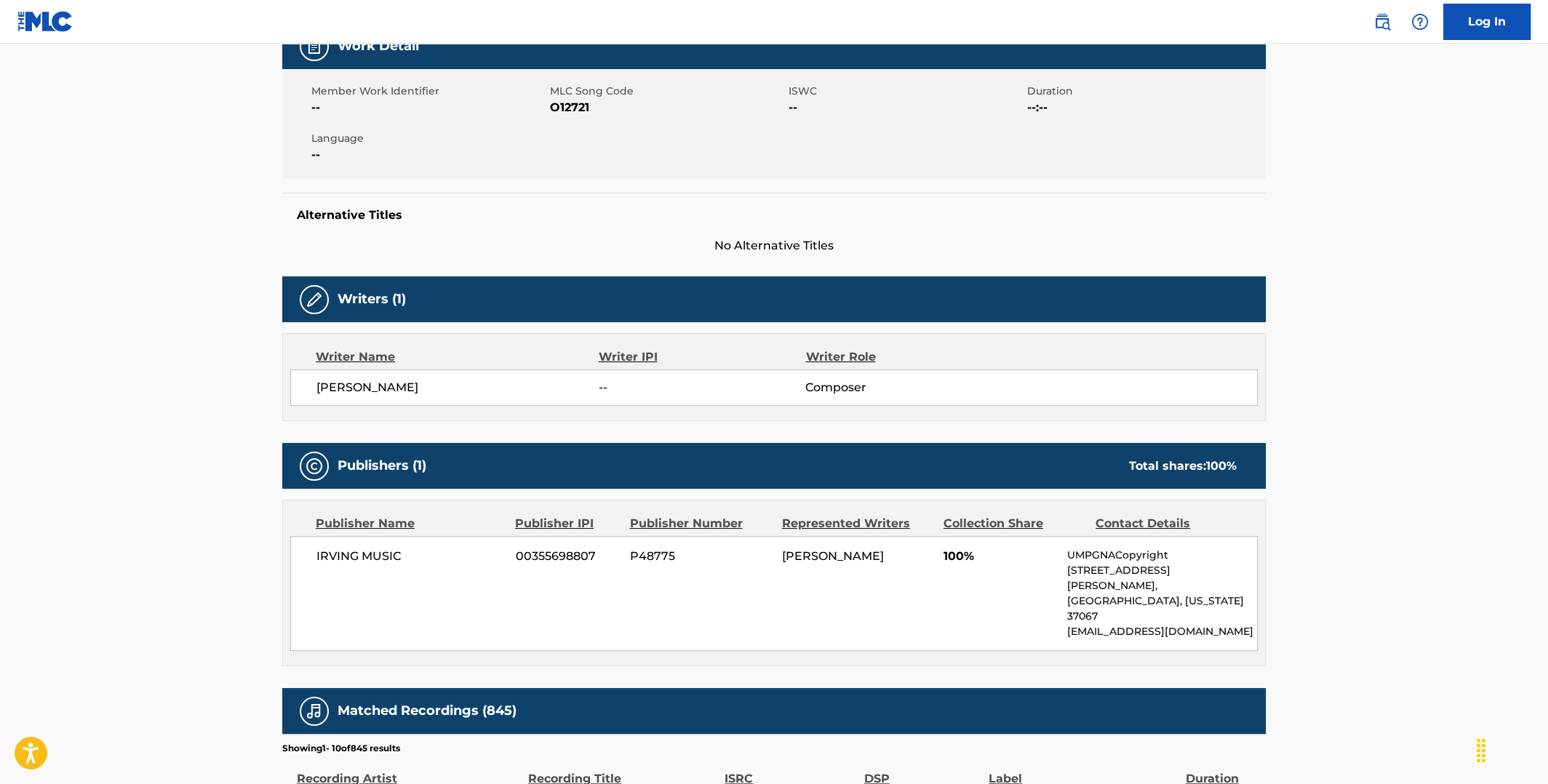
scroll to position [45, 0]
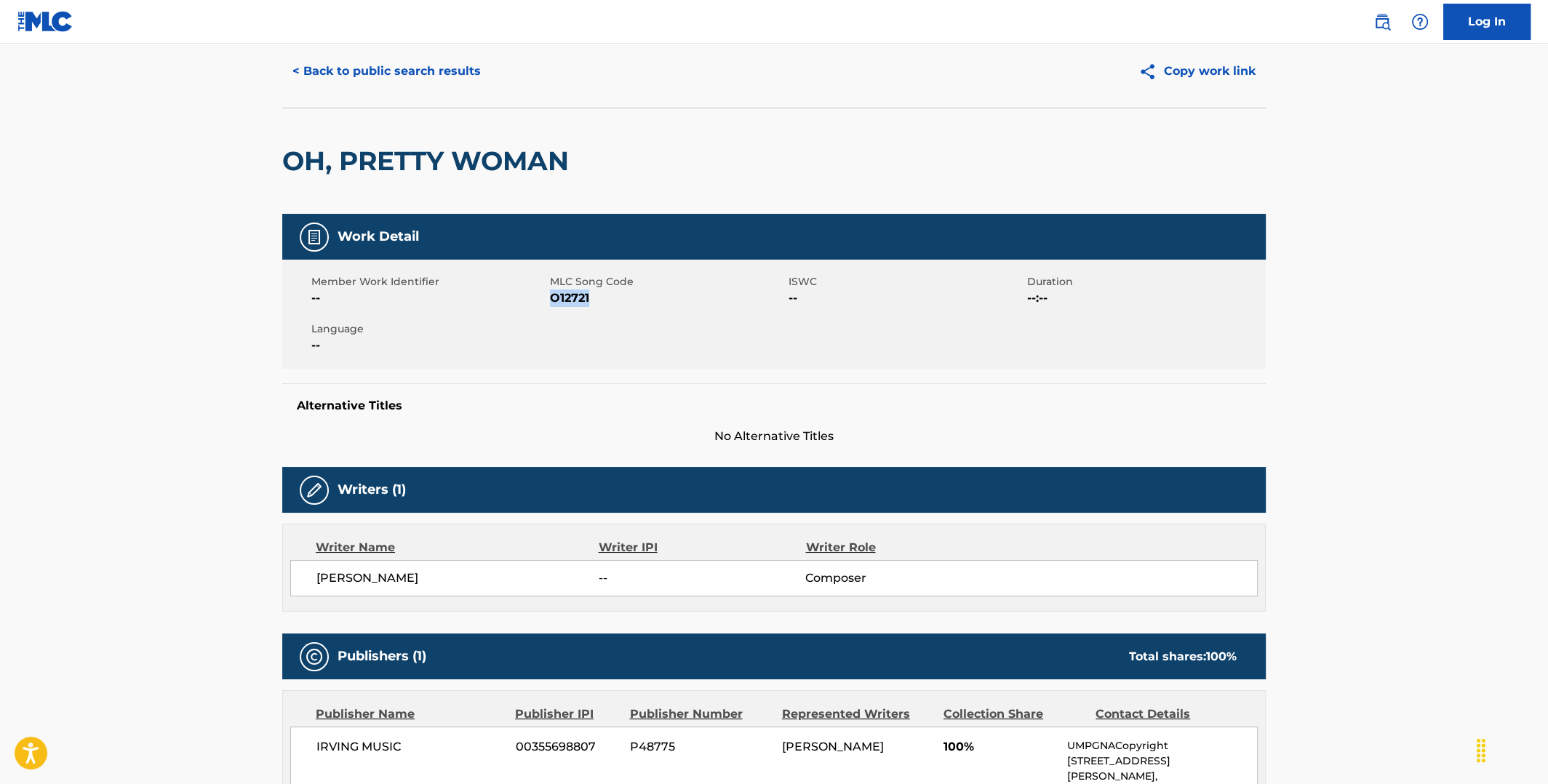
drag, startPoint x: 594, startPoint y: 300, endPoint x: 552, endPoint y: 297, distance: 42.1
click at [552, 297] on span "O12721" at bounding box center [667, 298] width 235 height 18
copy span "O12721"
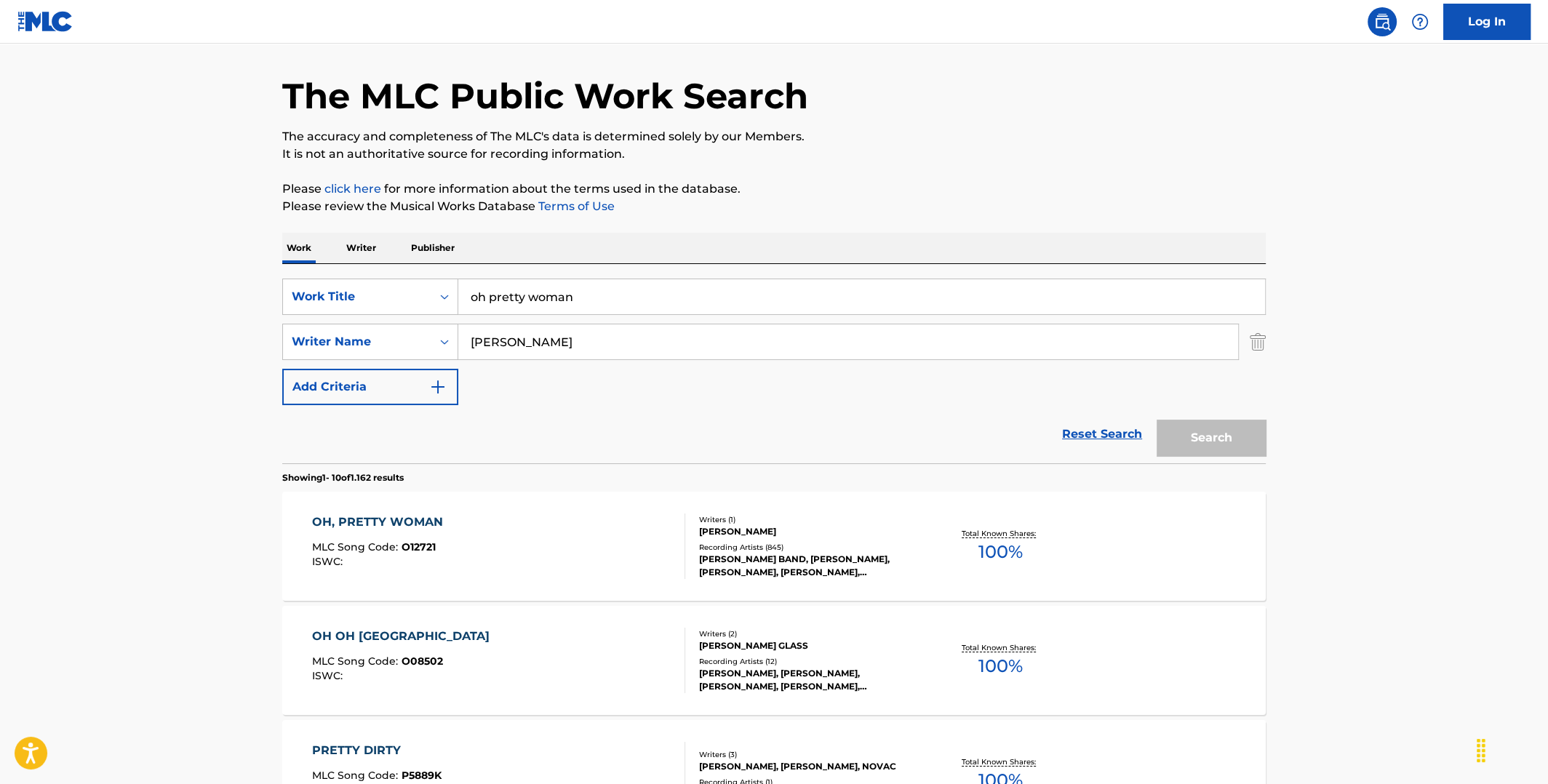
scroll to position [144, 0]
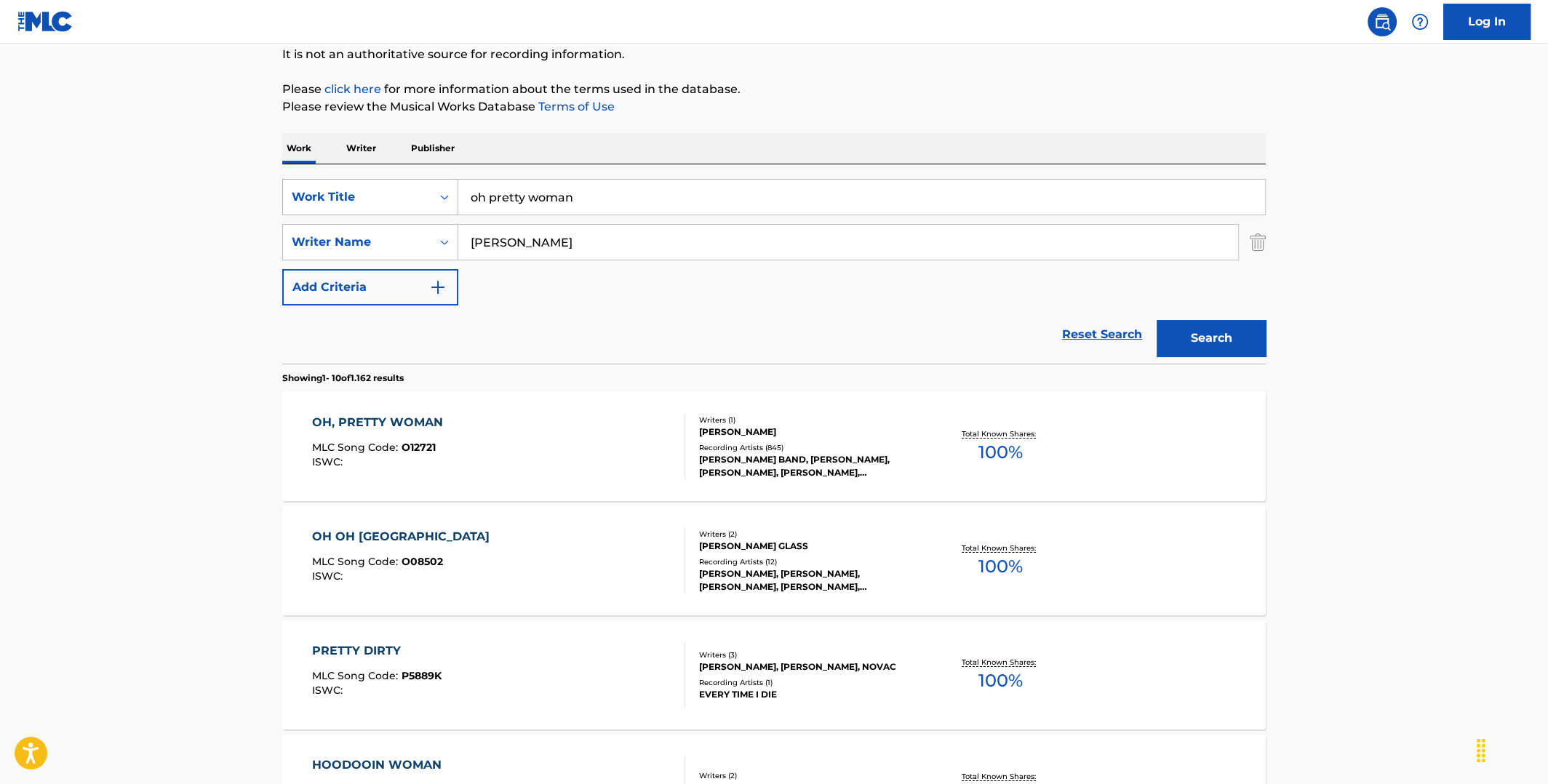
drag, startPoint x: 591, startPoint y: 191, endPoint x: 439, endPoint y: 198, distance: 152.2
click at [439, 198] on div "SearchWithCriteria589d5da7-bfc5-4ede-b3bd-cca550dcb7df Work Title oh pretty wom…" at bounding box center [774, 197] width 984 height 37
type input "coma"
drag, startPoint x: 556, startPoint y: 249, endPoint x: 436, endPoint y: 250, distance: 120.0
click at [436, 250] on div "SearchWithCriteria6df3bc43-6c85-4a40-9103-27d781ca42b6 Writer Name [PERSON_NAME]" at bounding box center [774, 242] width 984 height 37
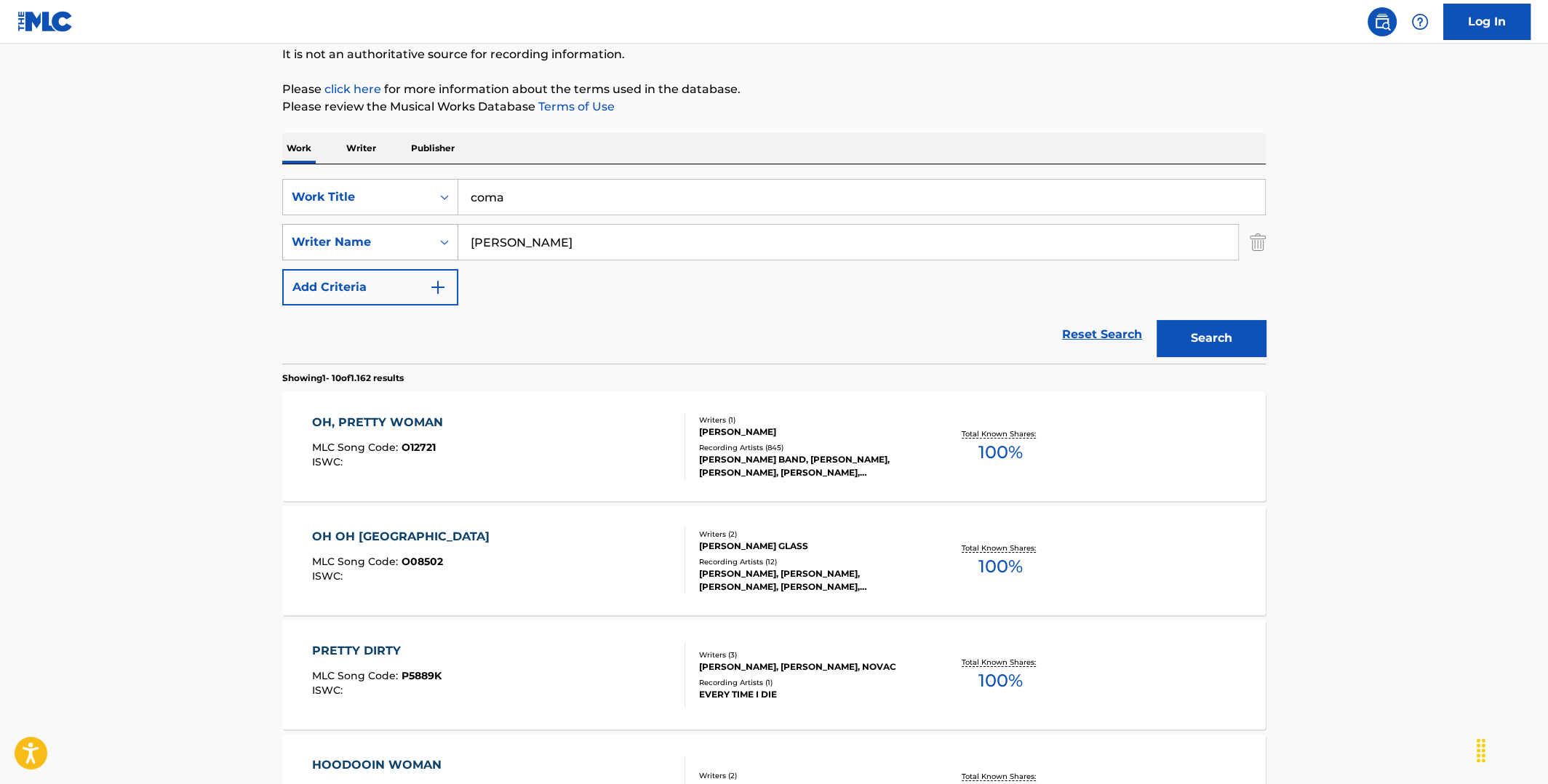
type input "[PERSON_NAME]"
click at [1157, 320] on button "Search" at bounding box center [1211, 338] width 109 height 37
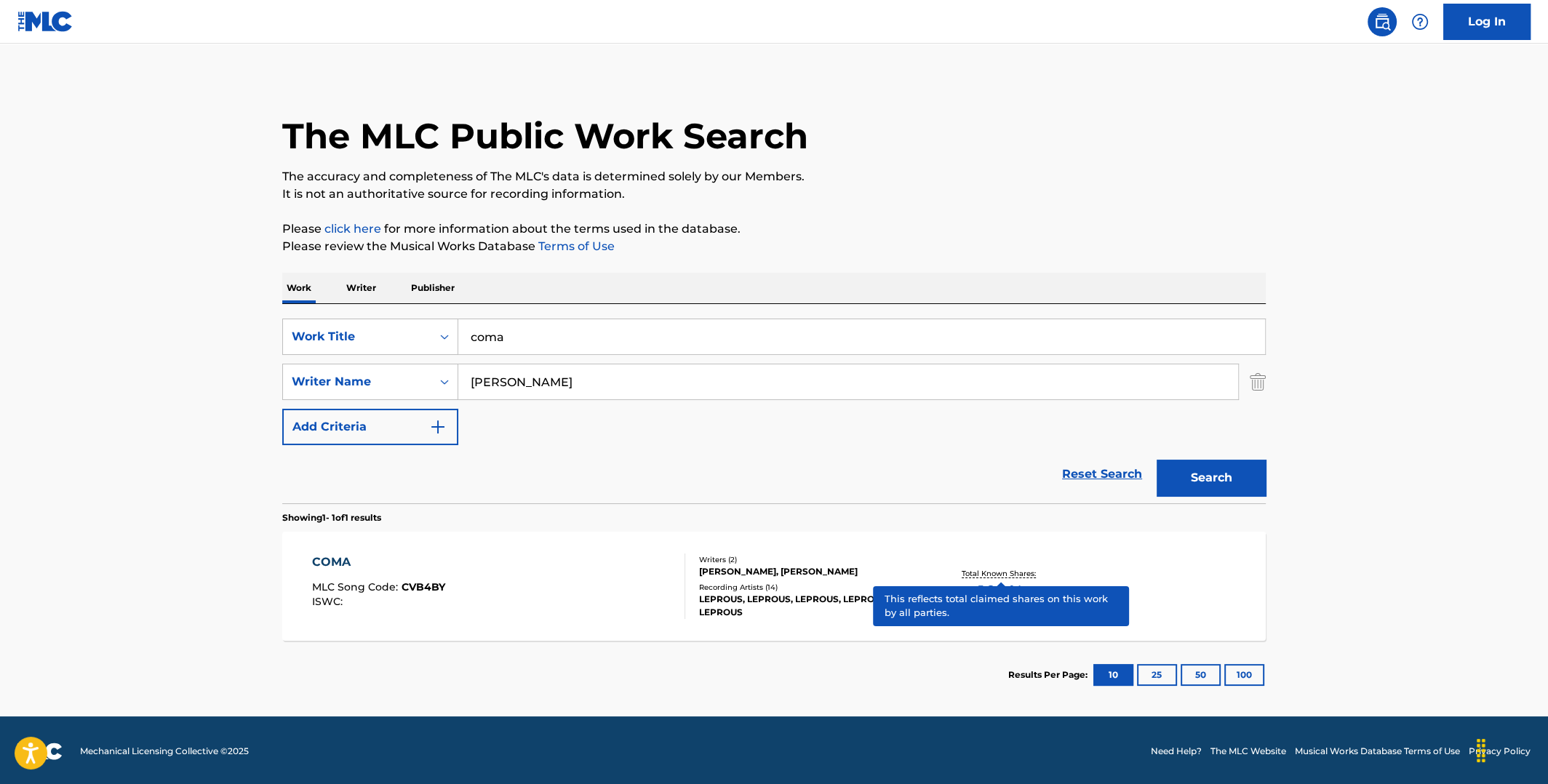
scroll to position [6, 0]
click at [1001, 584] on span "100 %" at bounding box center [1000, 592] width 44 height 26
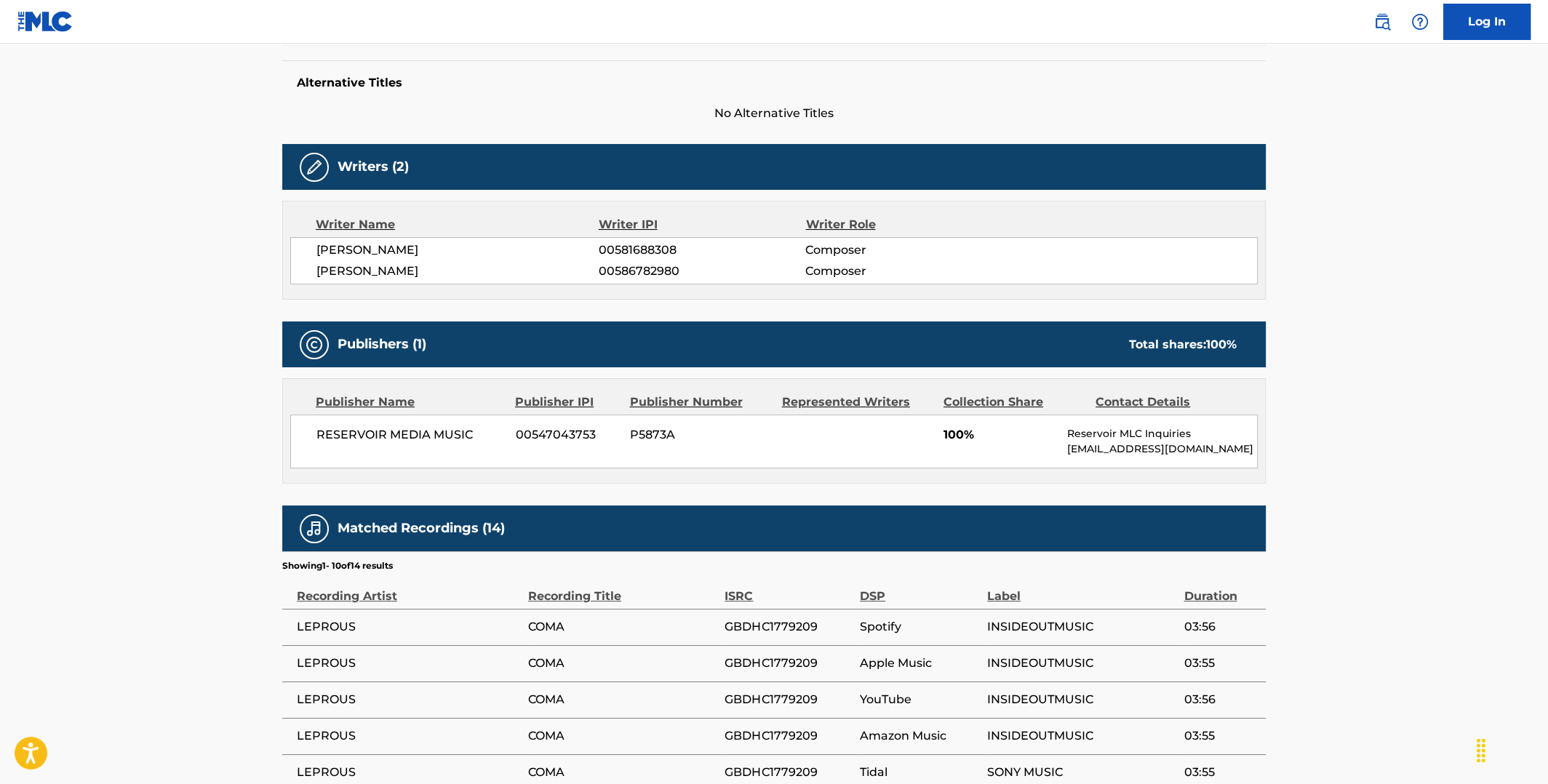
scroll to position [144, 0]
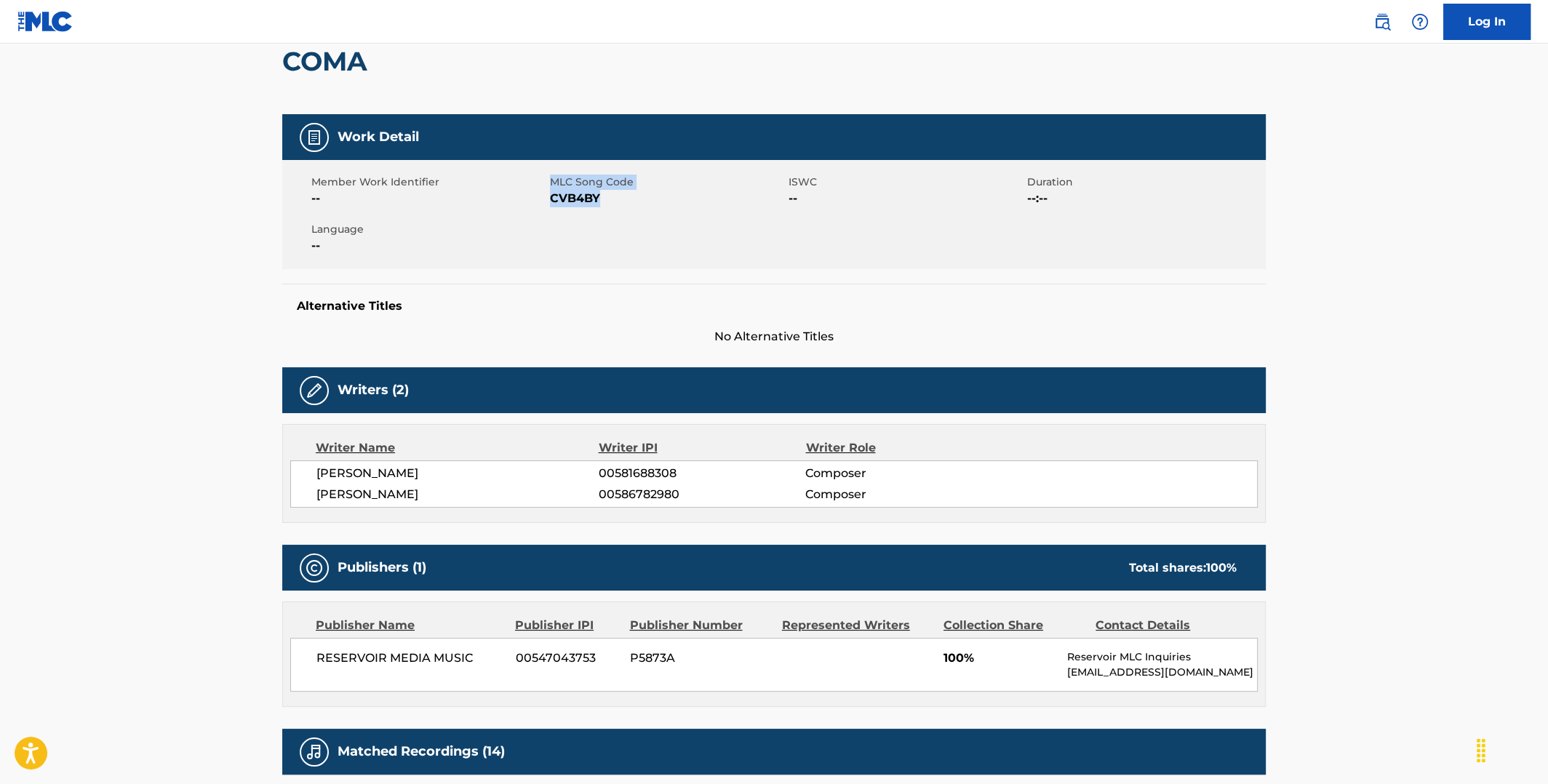
drag, startPoint x: 598, startPoint y: 200, endPoint x: 547, endPoint y: 197, distance: 51.1
click at [547, 197] on div "Member Work Identifier -- MLC Song Code CVB4BY ISWC -- Duration --:-- Language …" at bounding box center [774, 215] width 984 height 109
click at [552, 197] on span "CVB4BY" at bounding box center [667, 198] width 235 height 18
click at [553, 198] on span "CVB4BY" at bounding box center [667, 198] width 235 height 18
drag, startPoint x: 551, startPoint y: 198, endPoint x: 598, endPoint y: 201, distance: 47.1
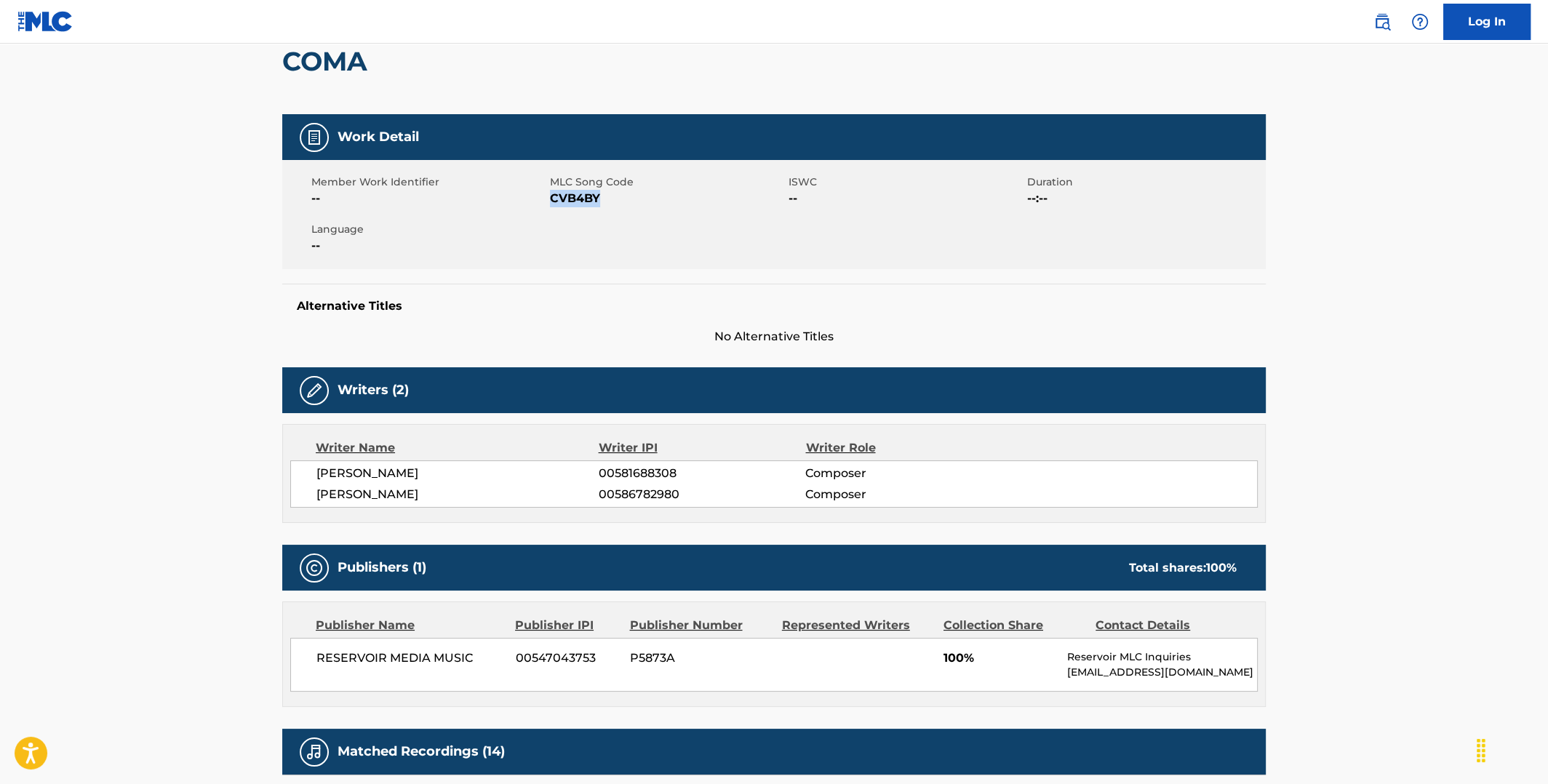
click at [598, 201] on span "CVB4BY" at bounding box center [667, 198] width 235 height 18
copy span "CVB4BY"
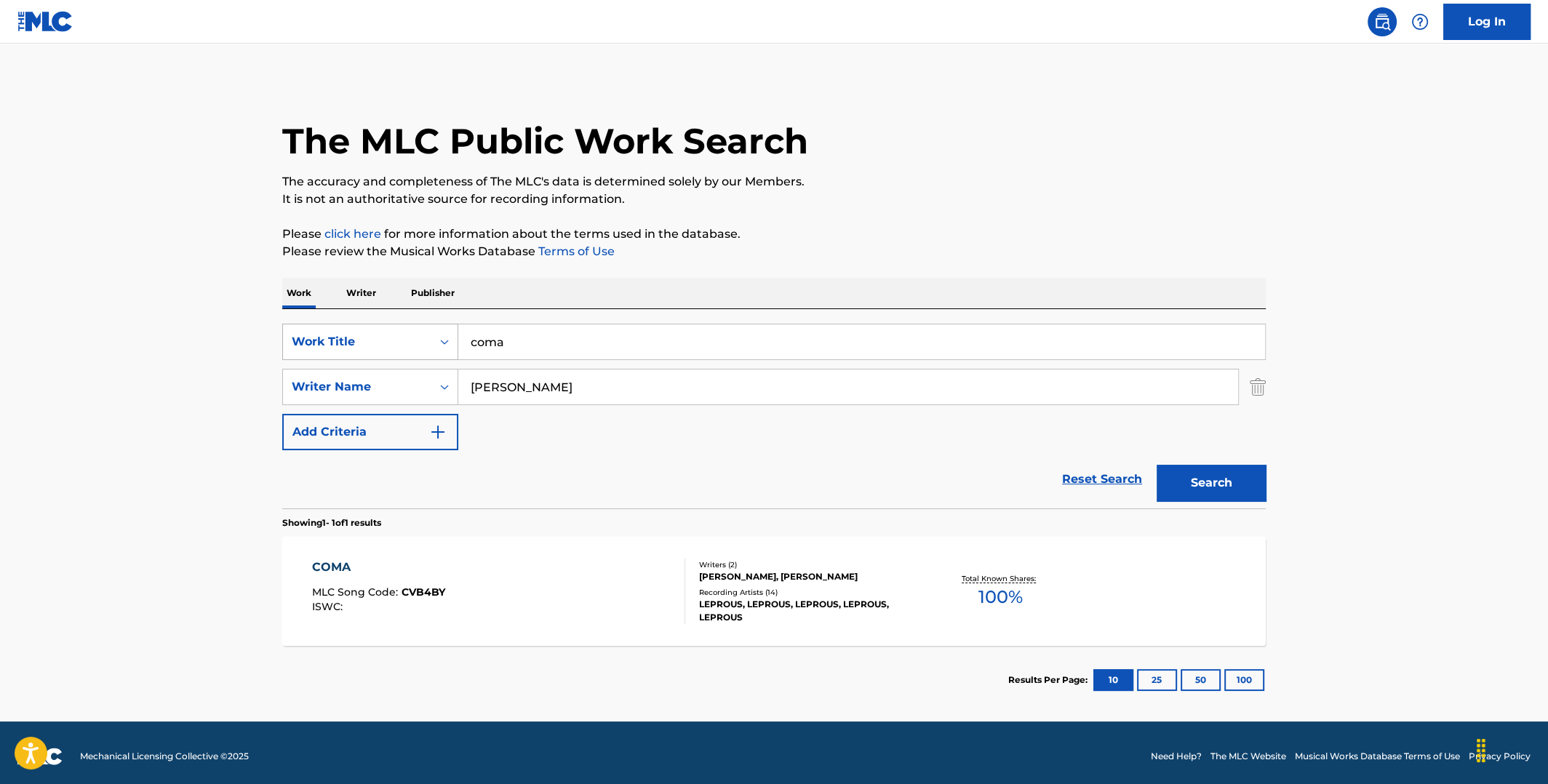
drag, startPoint x: 514, startPoint y: 342, endPoint x: 449, endPoint y: 342, distance: 65.0
click at [449, 342] on div "SearchWithCriteria589d5da7-bfc5-4ede-b3bd-cca550dcb7df Work Title coma" at bounding box center [774, 341] width 984 height 37
paste input "Learn To Fly"
type input "Learn To Fly"
drag, startPoint x: 527, startPoint y: 384, endPoint x: 434, endPoint y: 394, distance: 93.5
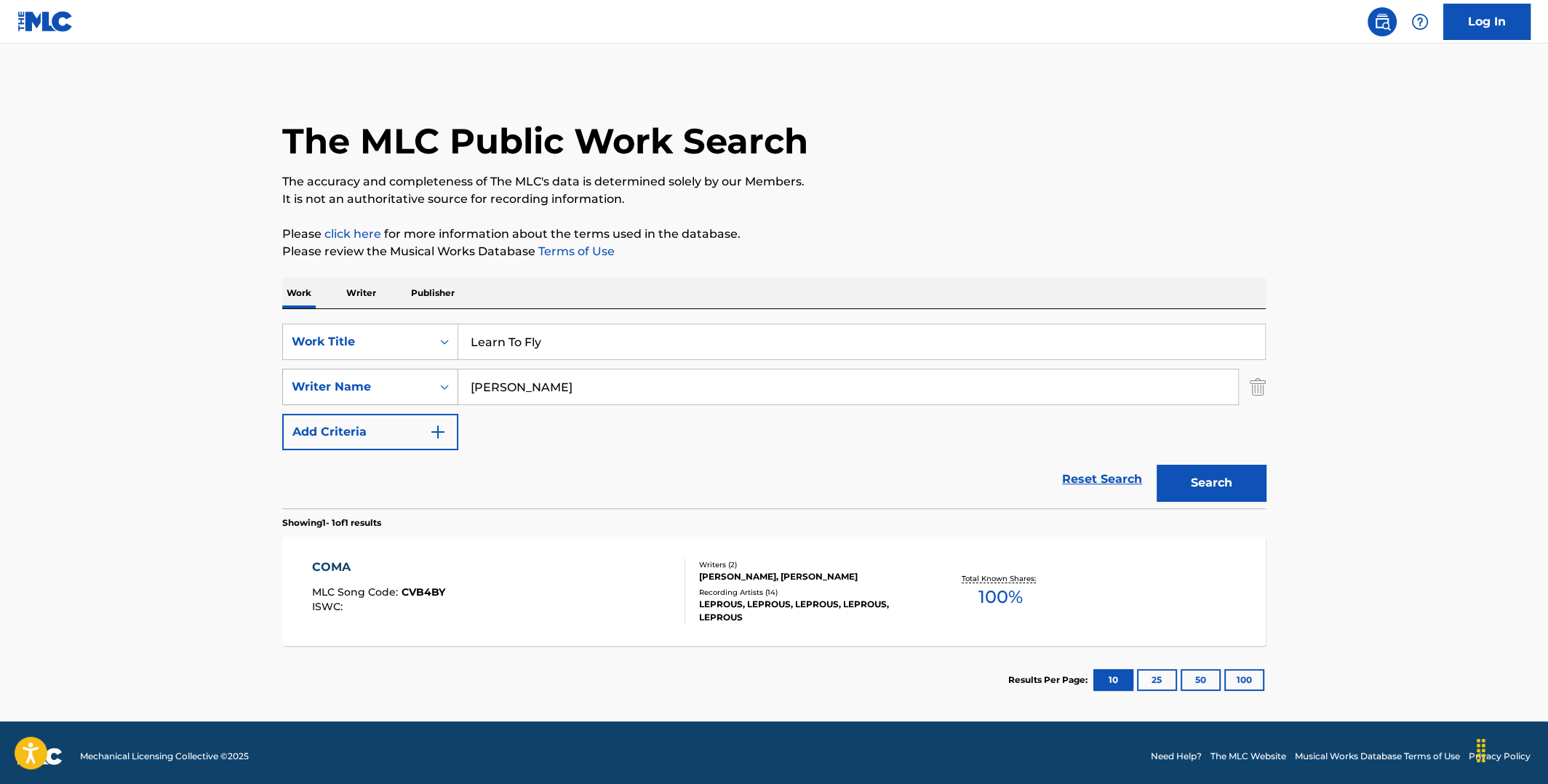
click at [435, 394] on div "SearchWithCriteria6df3bc43-6c85-4a40-9103-27d781ca42b6 Writer Name [PERSON_NAME]" at bounding box center [774, 386] width 984 height 37
type input "grohl"
click at [1157, 465] on button "Search" at bounding box center [1211, 483] width 109 height 37
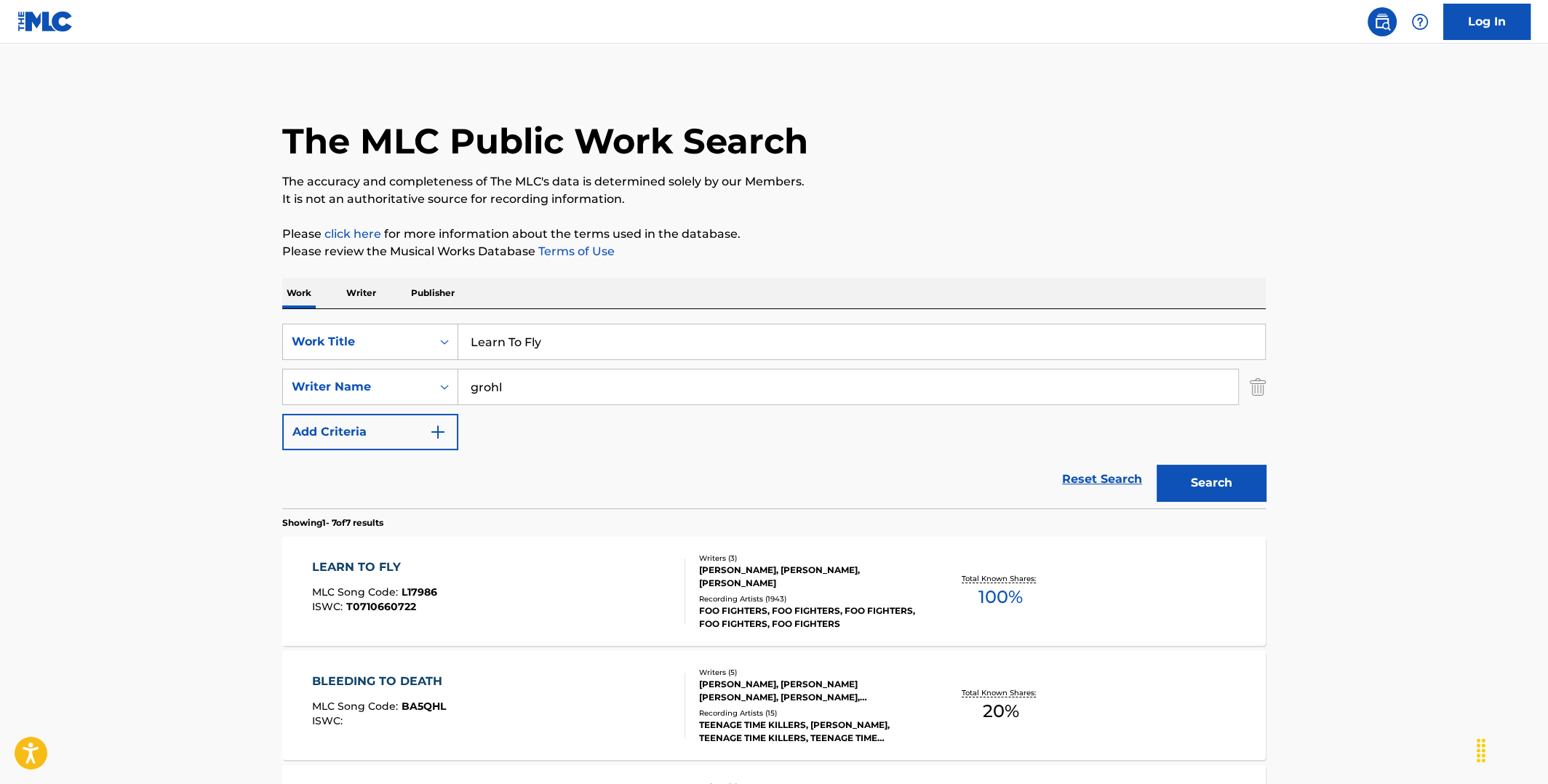
click at [998, 598] on span "100 %" at bounding box center [1000, 597] width 44 height 26
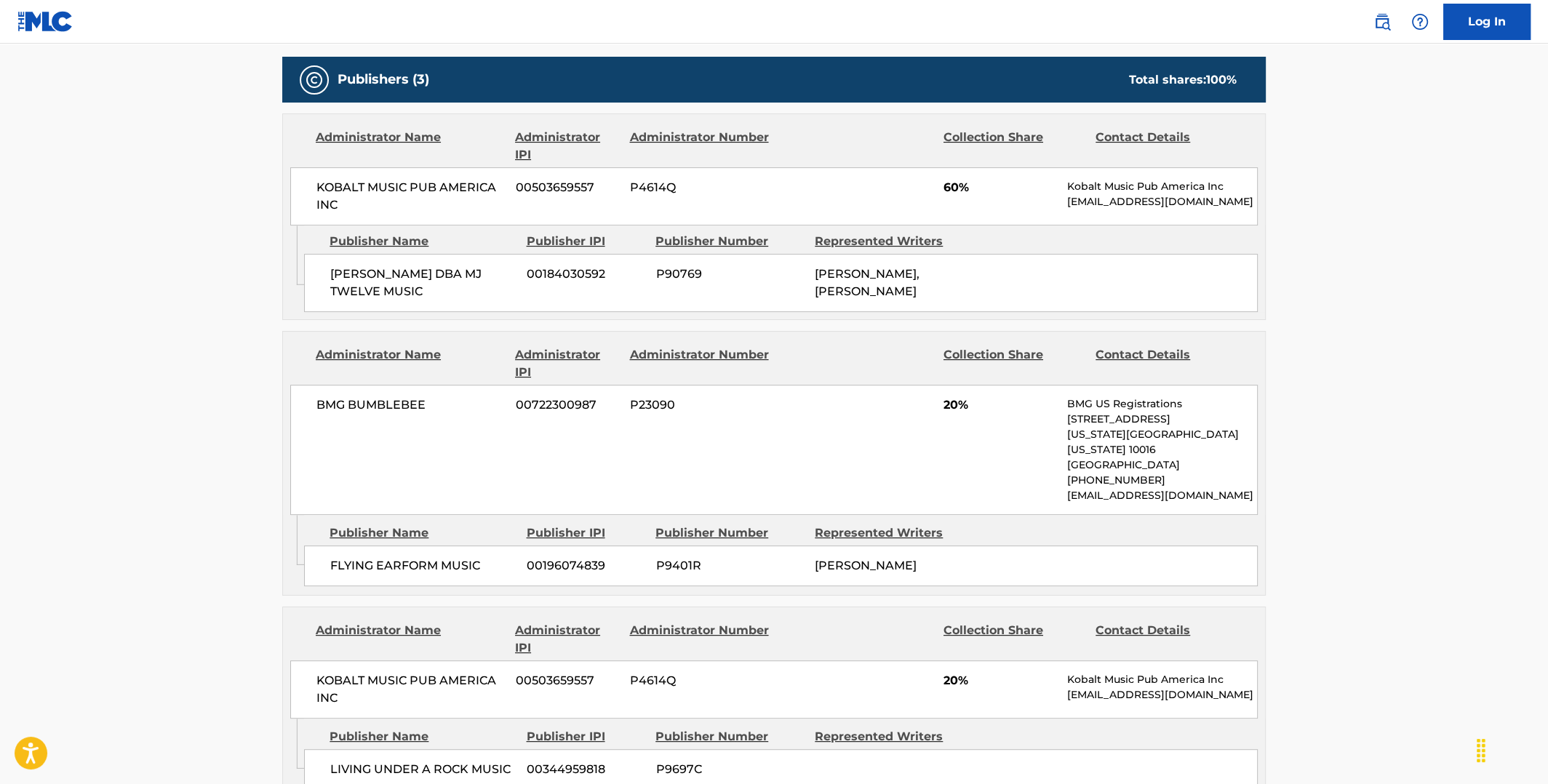
scroll to position [436, 0]
